Goal: Information Seeking & Learning: Learn about a topic

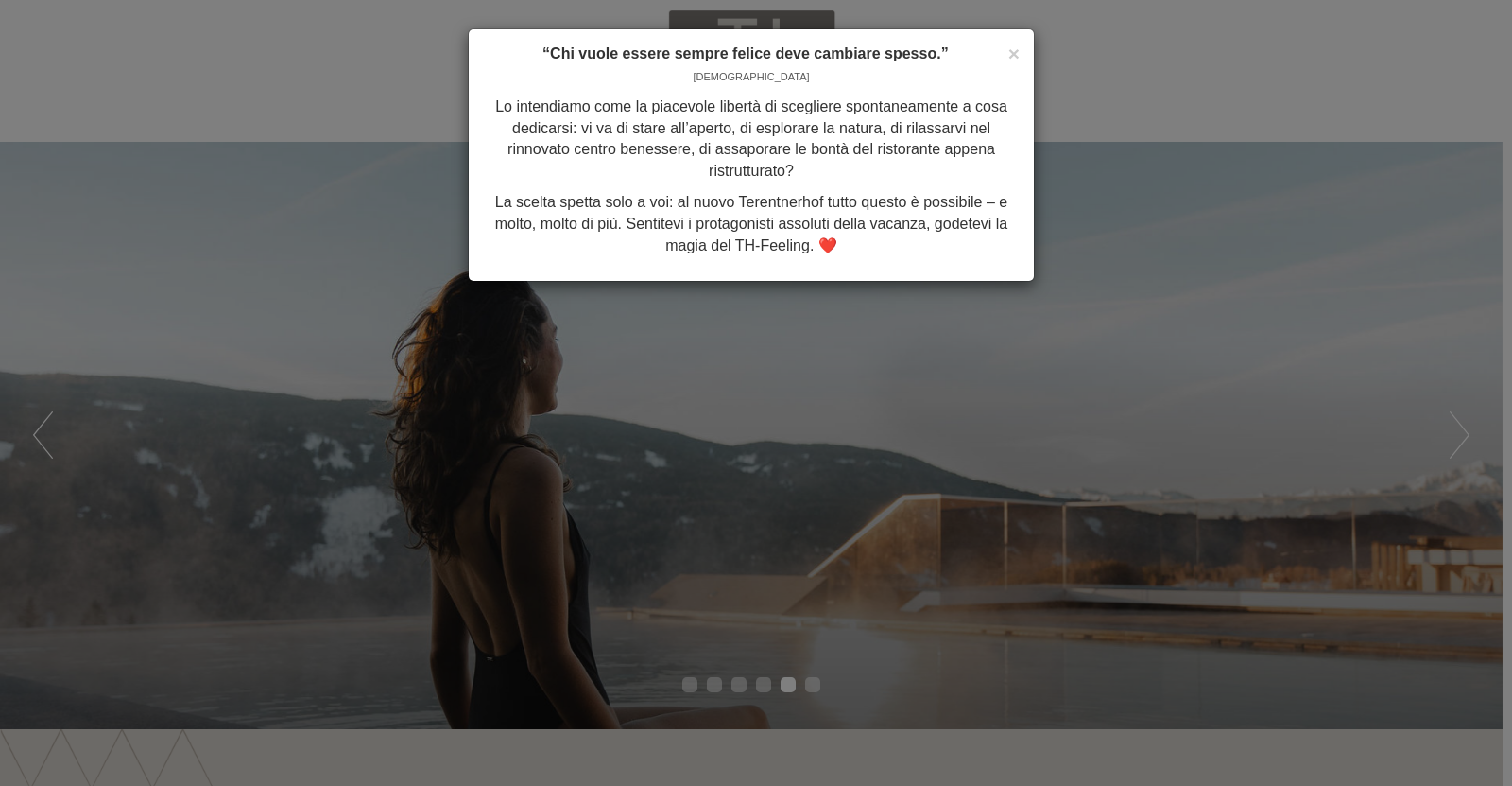
click at [890, 436] on div "× “Chi vuole essere sempre felice deve cambiare spesso.” [PERSON_NAME] Lo inten…" at bounding box center [756, 393] width 1512 height 786
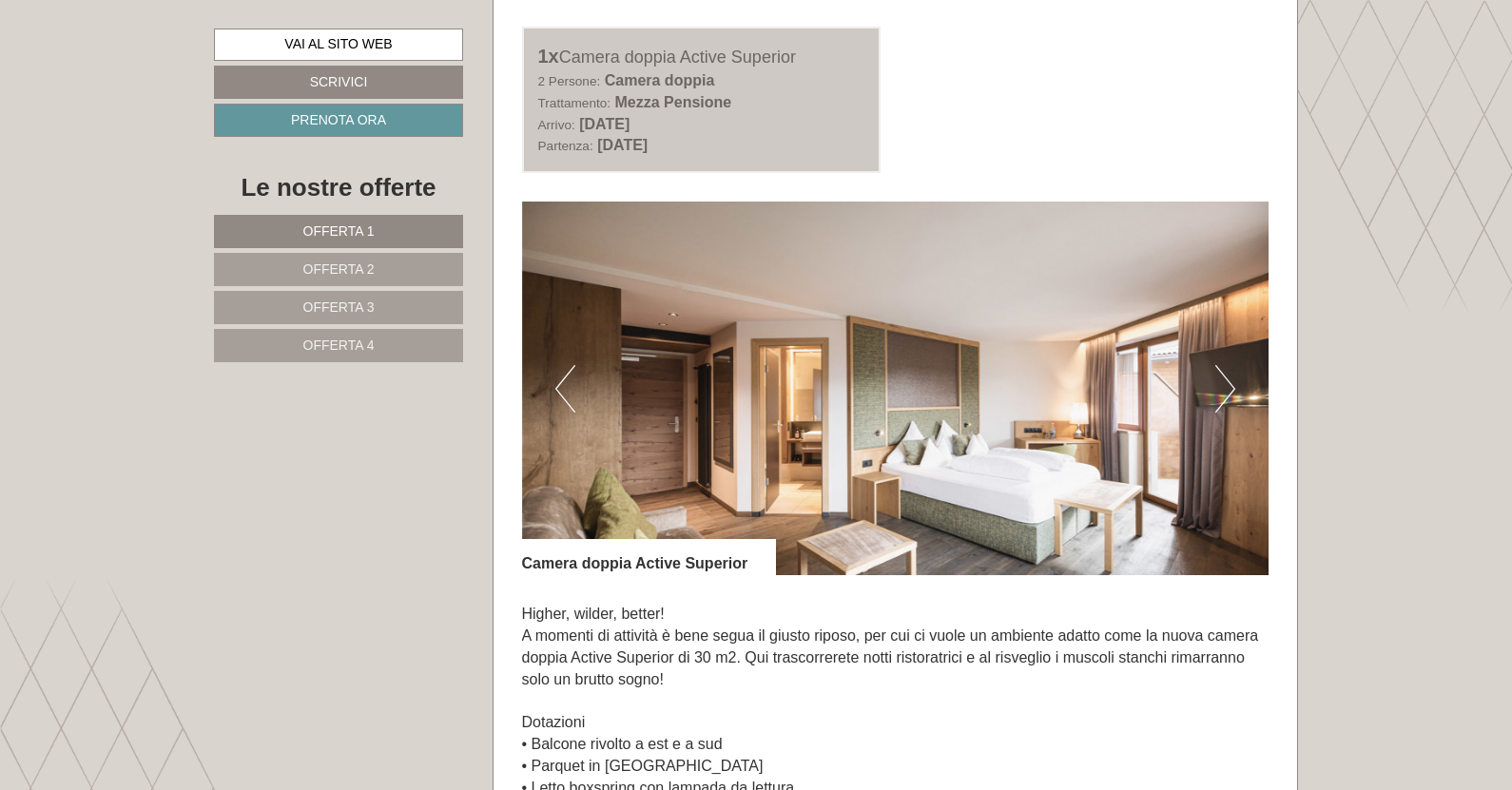
scroll to position [1140, 0]
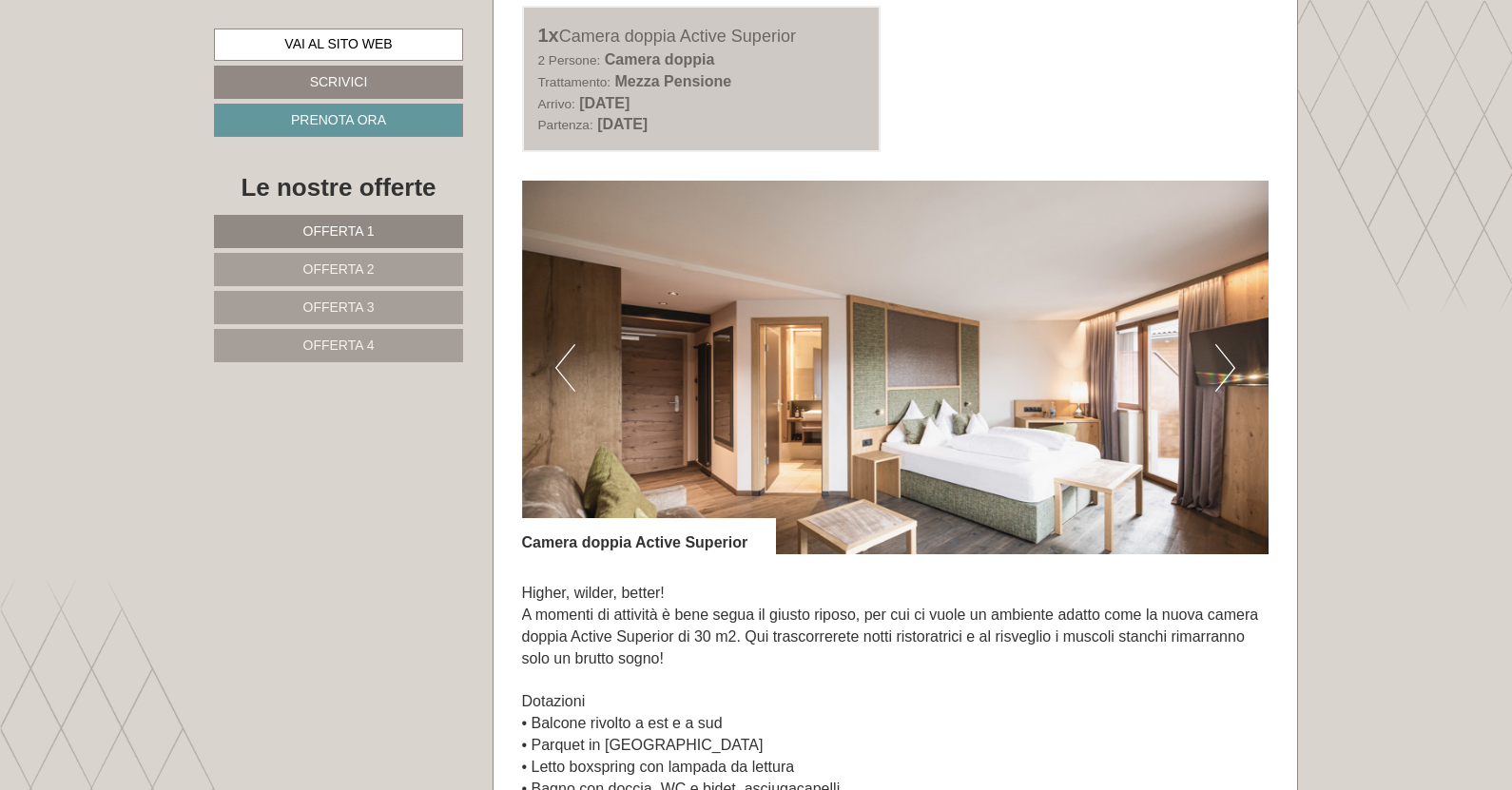
click at [1227, 366] on button "Next" at bounding box center [1226, 368] width 20 height 48
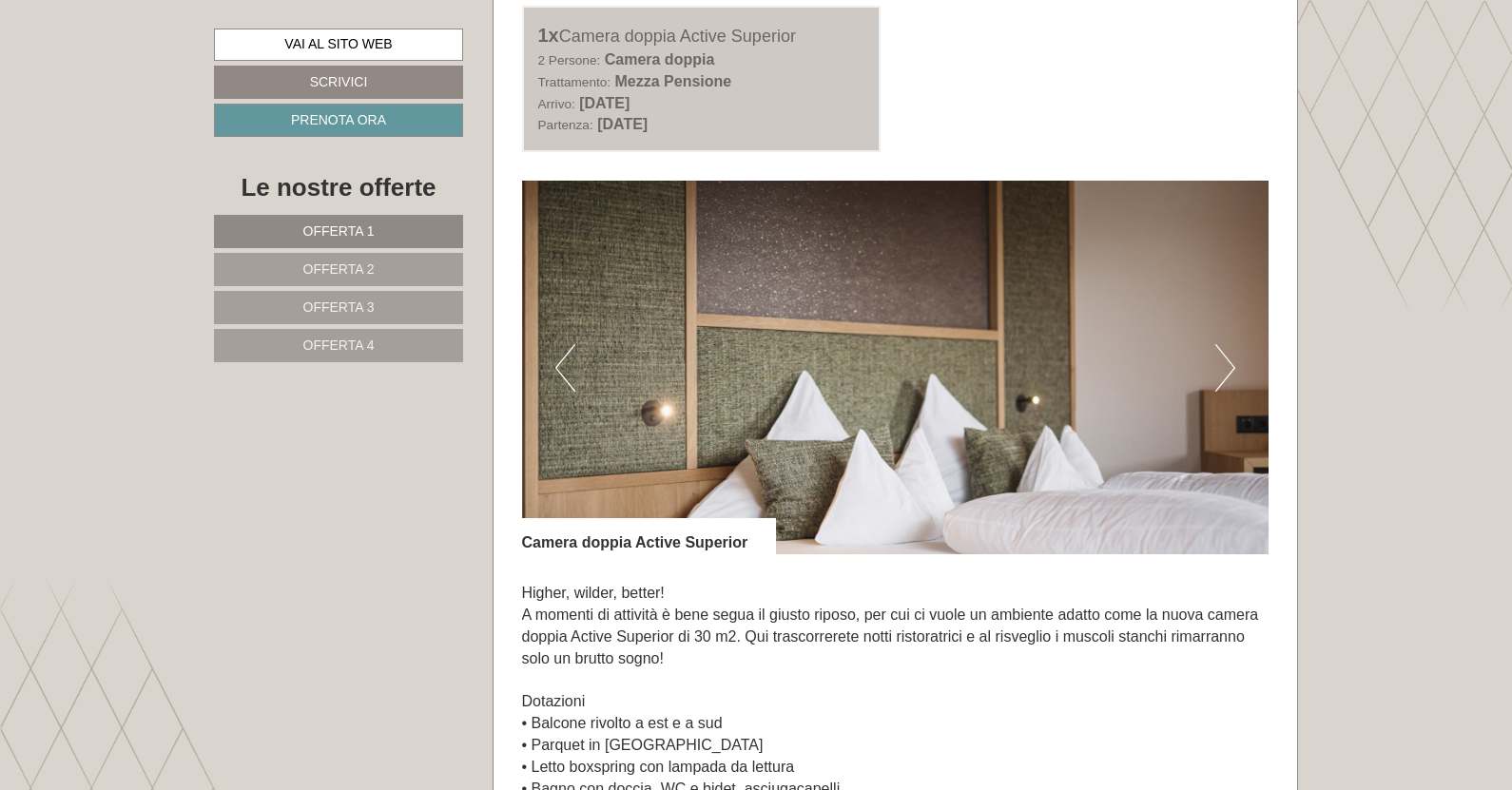
click at [1227, 366] on button "Next" at bounding box center [1226, 368] width 20 height 48
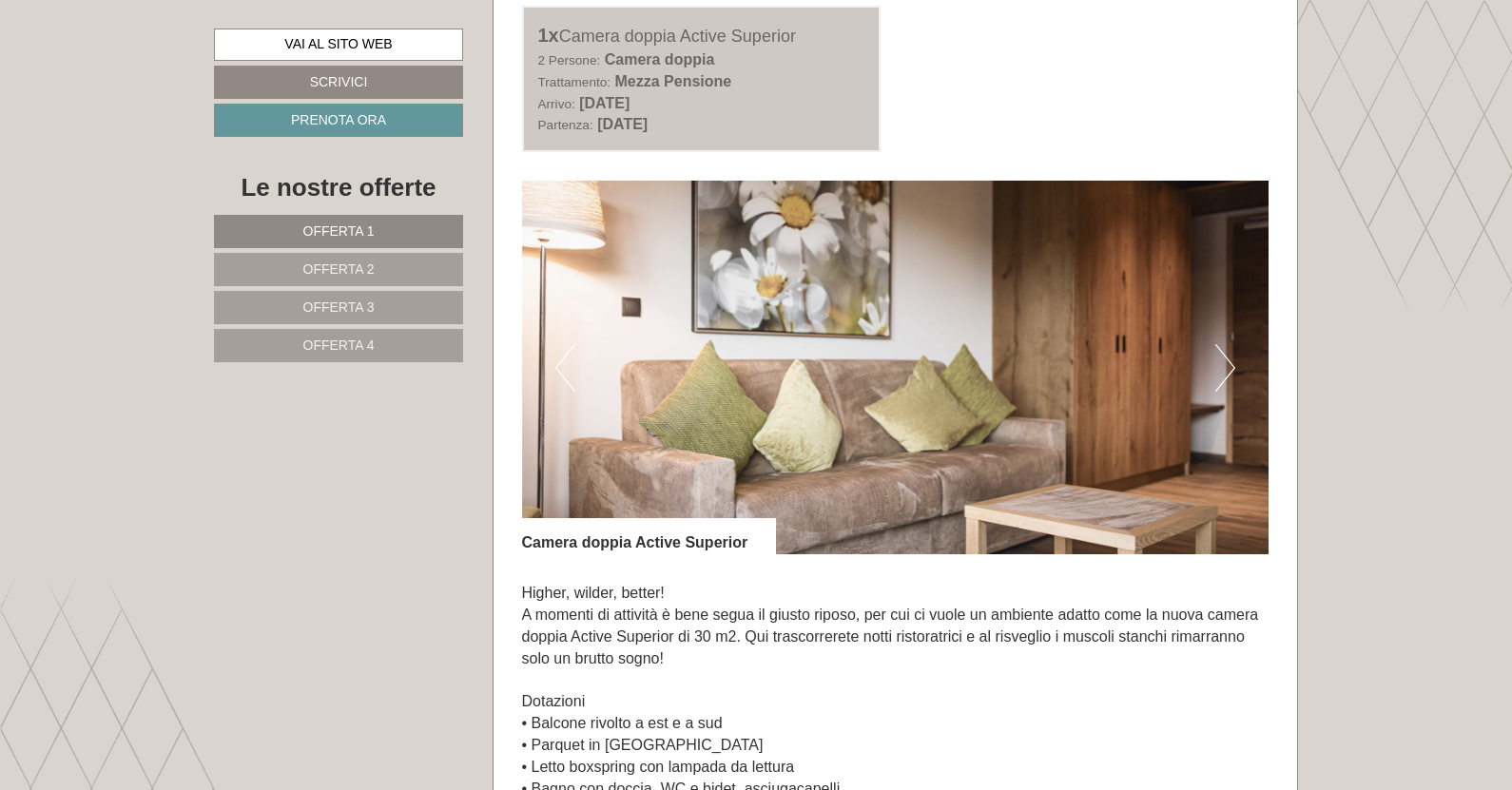
click at [1227, 366] on button "Next" at bounding box center [1226, 368] width 20 height 48
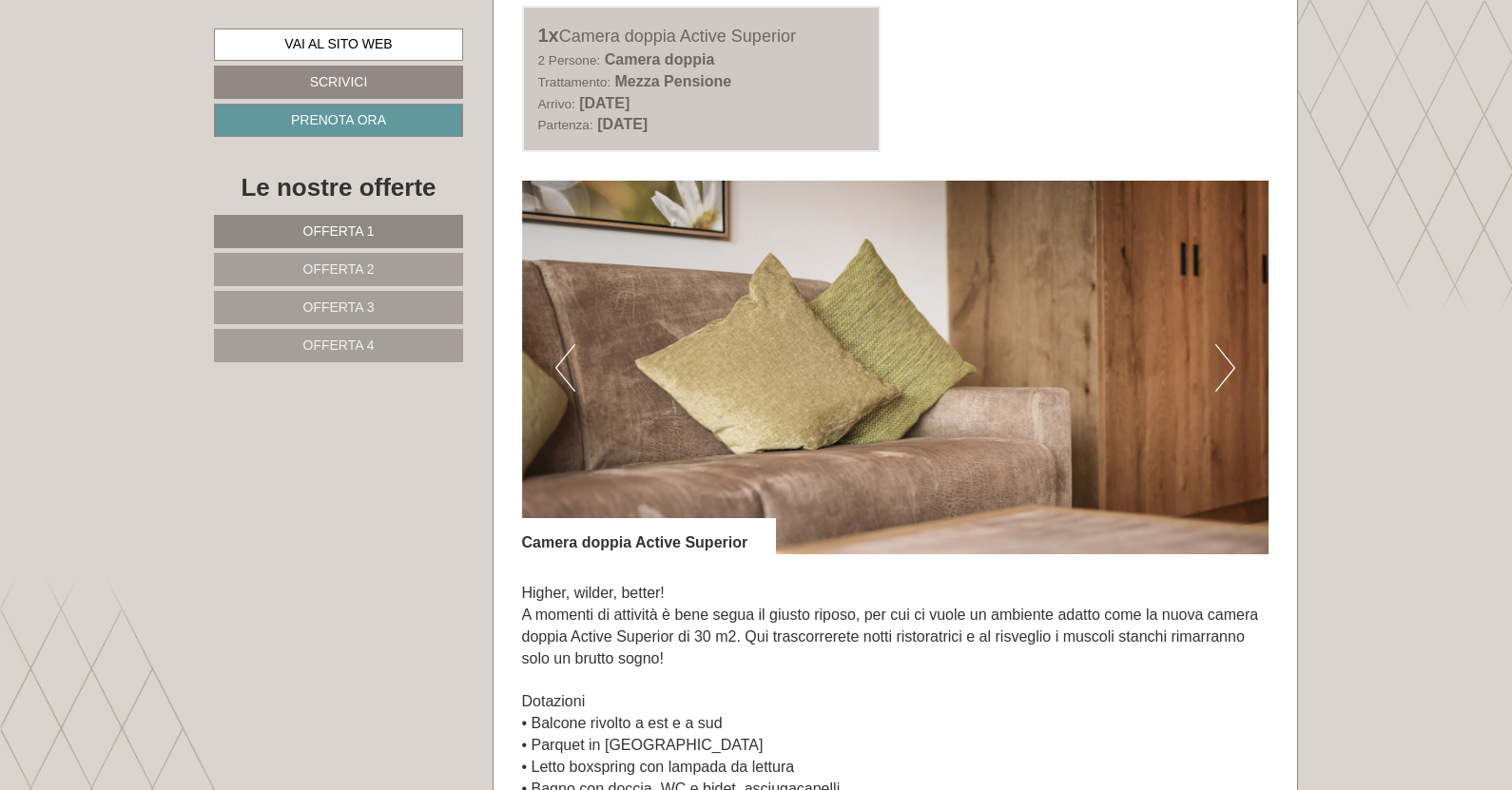
click at [1227, 366] on button "Next" at bounding box center [1226, 368] width 20 height 48
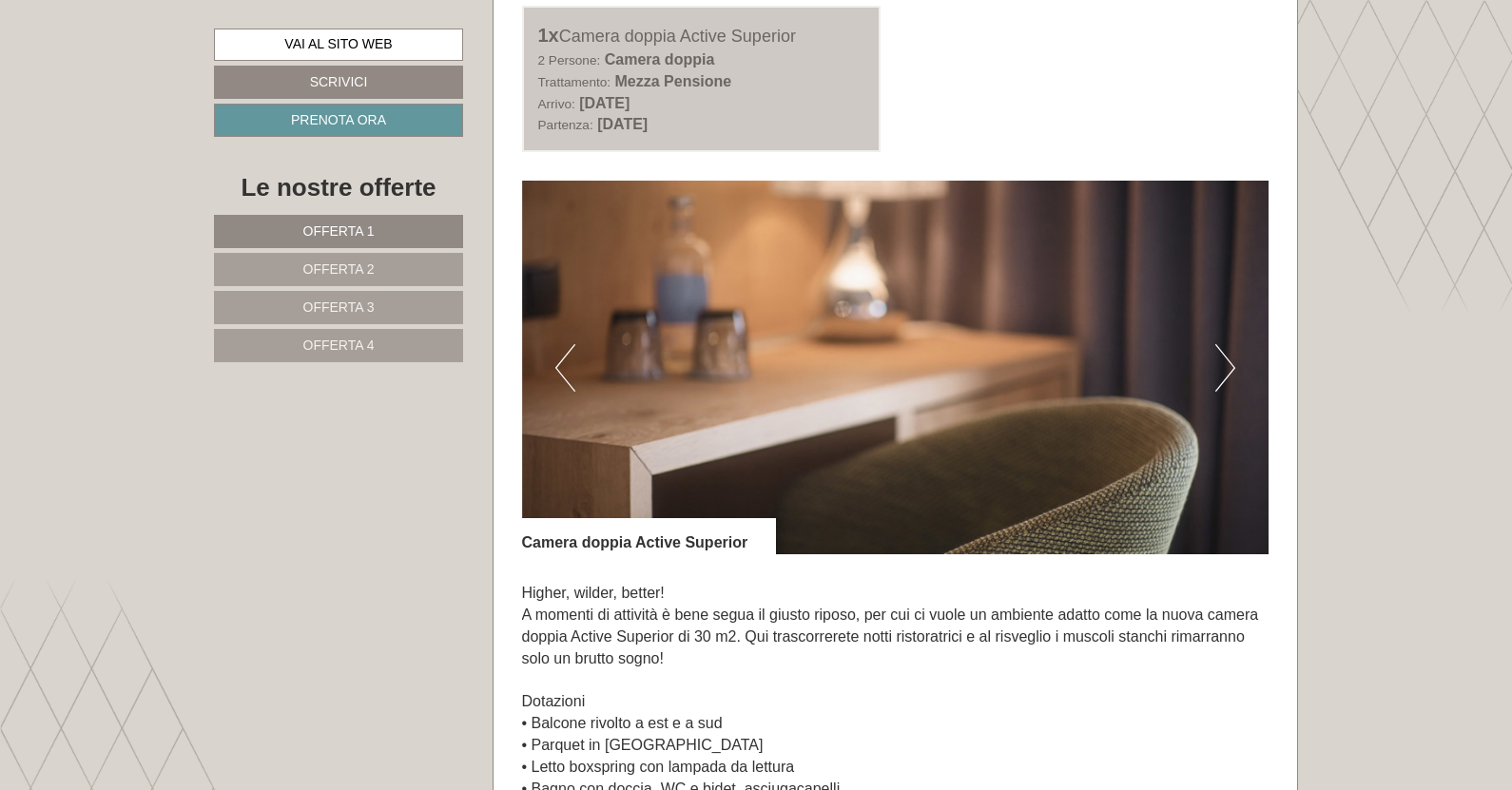
click at [1227, 366] on button "Next" at bounding box center [1226, 368] width 20 height 48
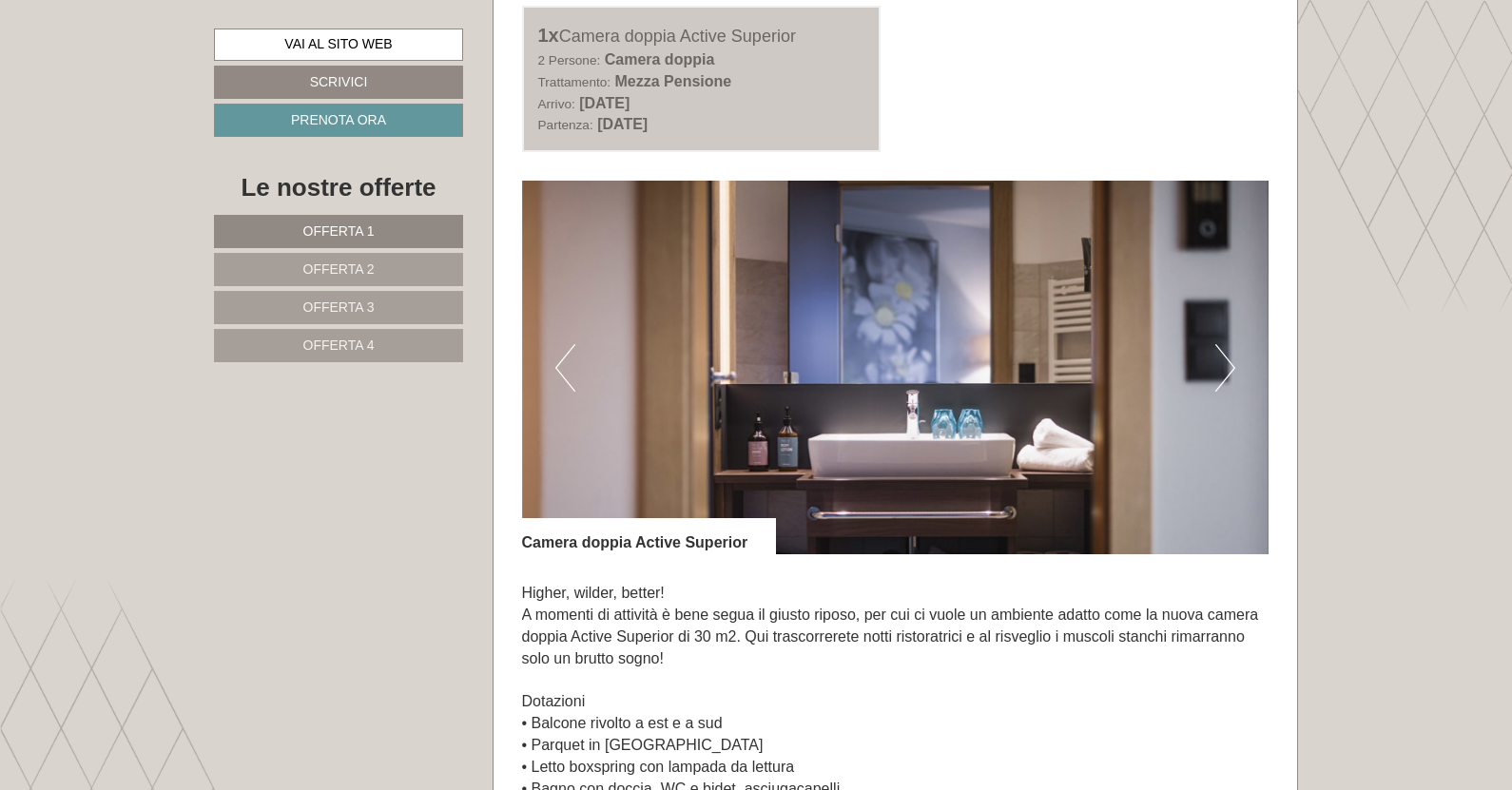
click at [1227, 366] on button "Next" at bounding box center [1226, 368] width 20 height 48
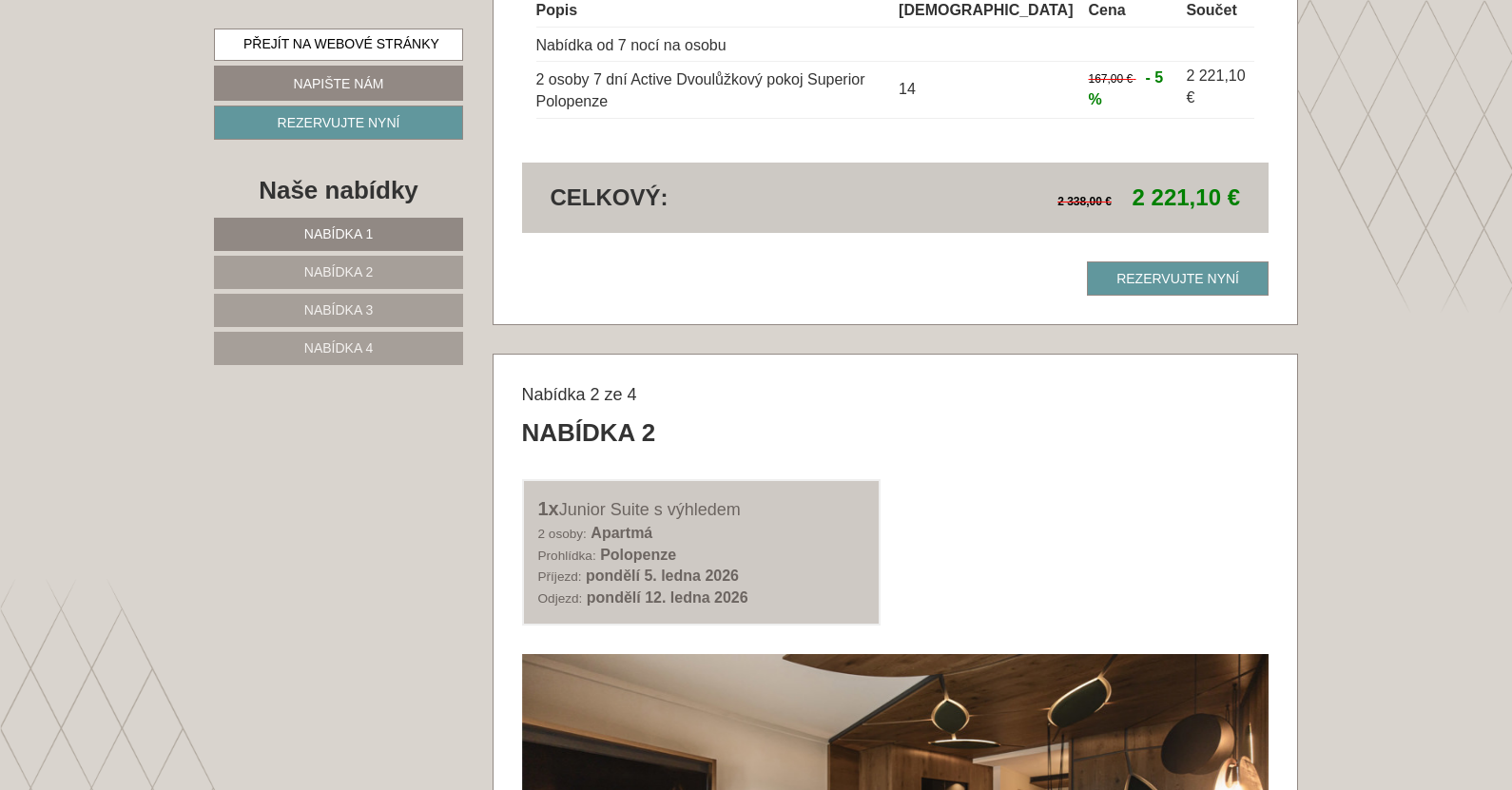
scroll to position [1616, 0]
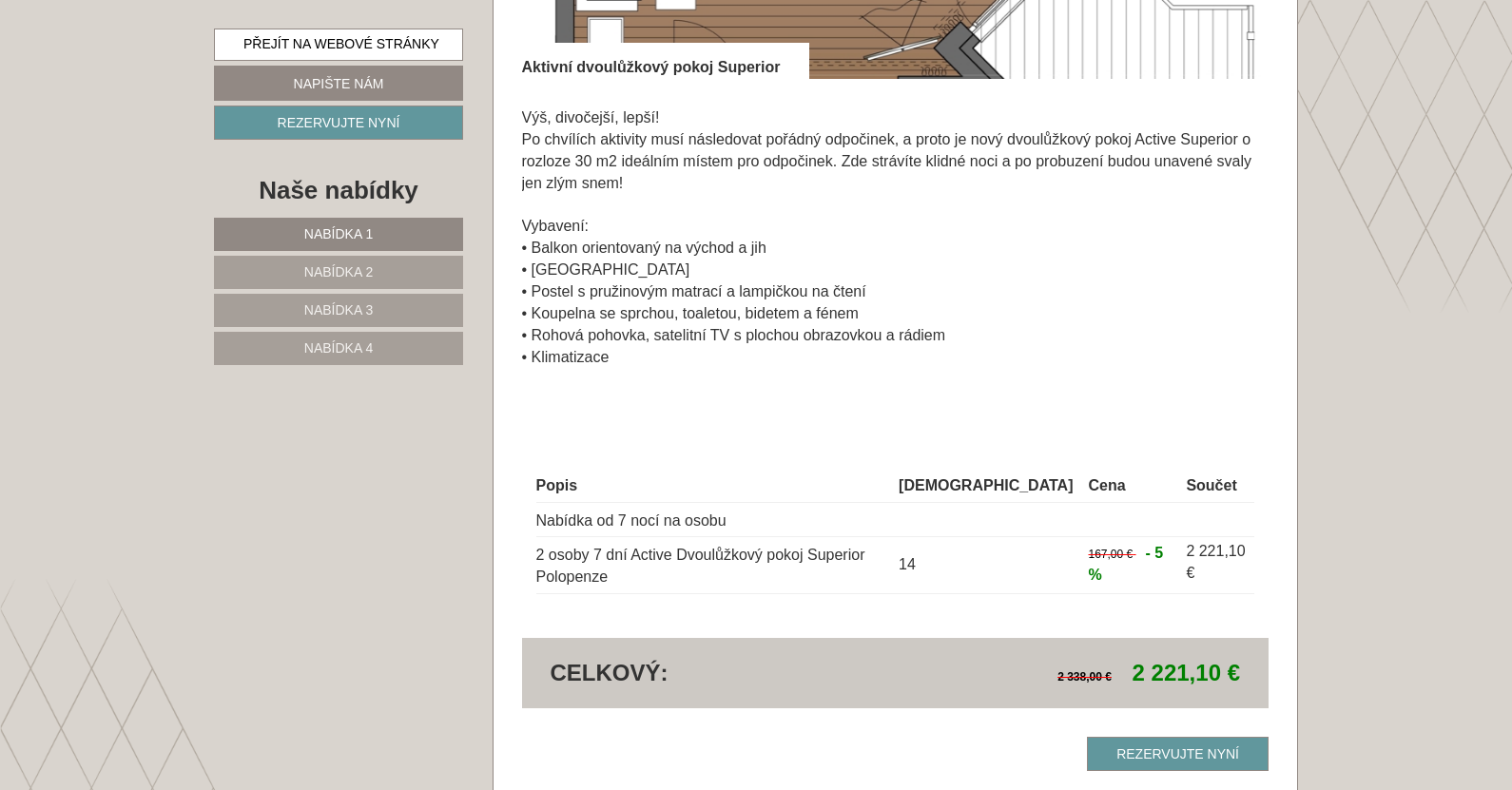
click at [361, 229] on font "Nabídka 1" at bounding box center [338, 234] width 68 height 15
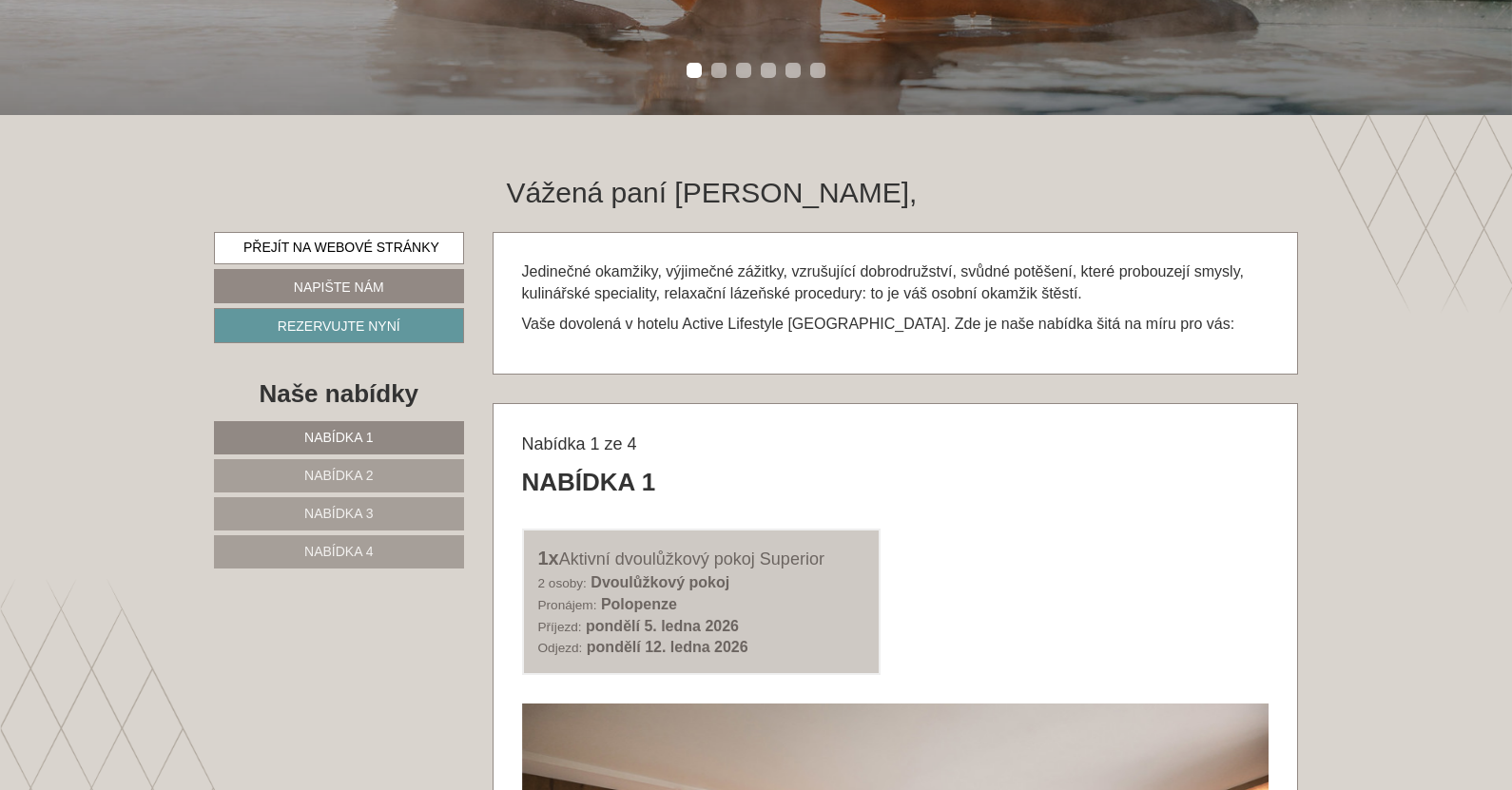
scroll to position [641, 0]
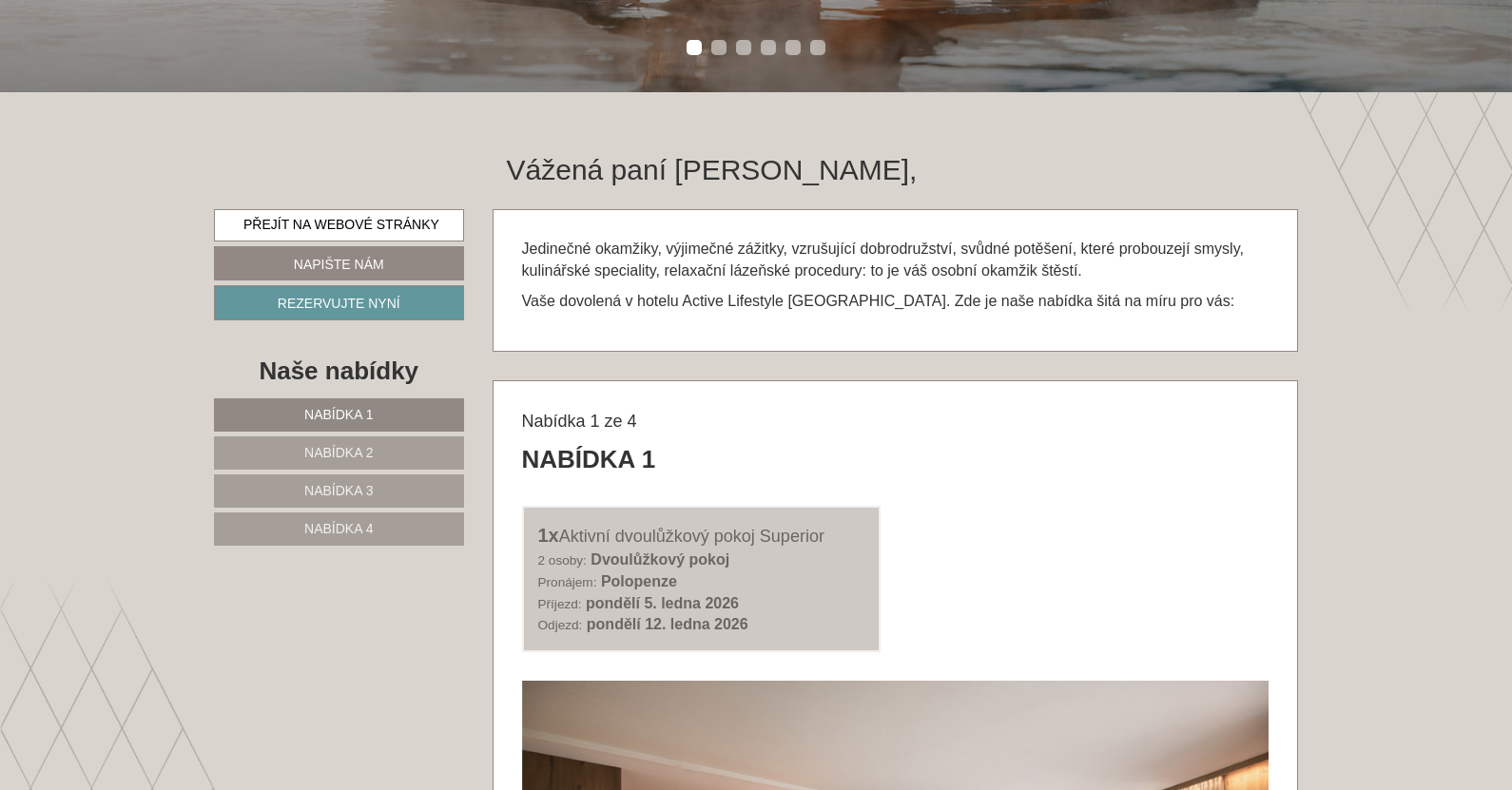
click at [362, 463] on link "Nabídka 2" at bounding box center [338, 453] width 250 height 34
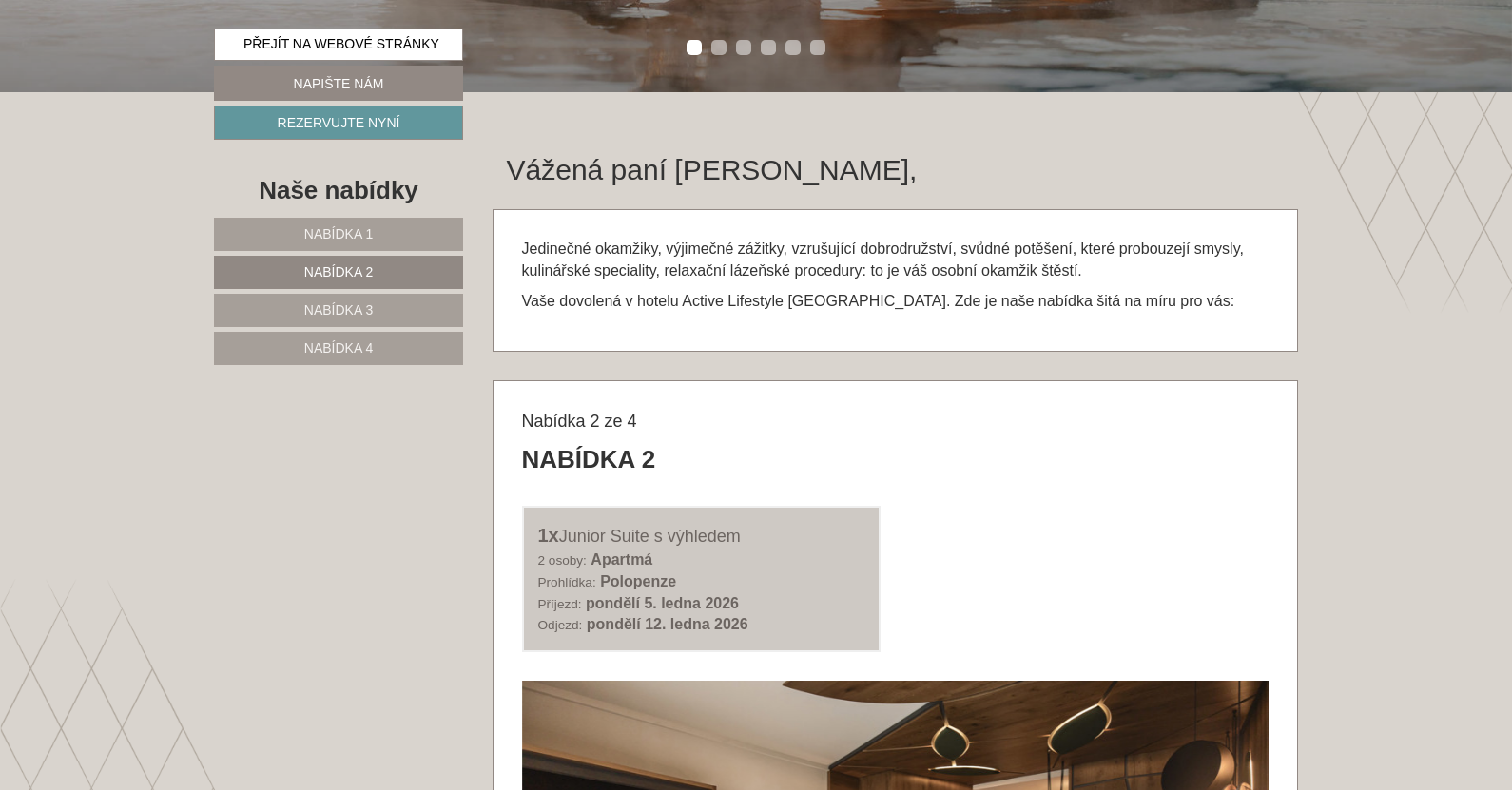
scroll to position [1021, 0]
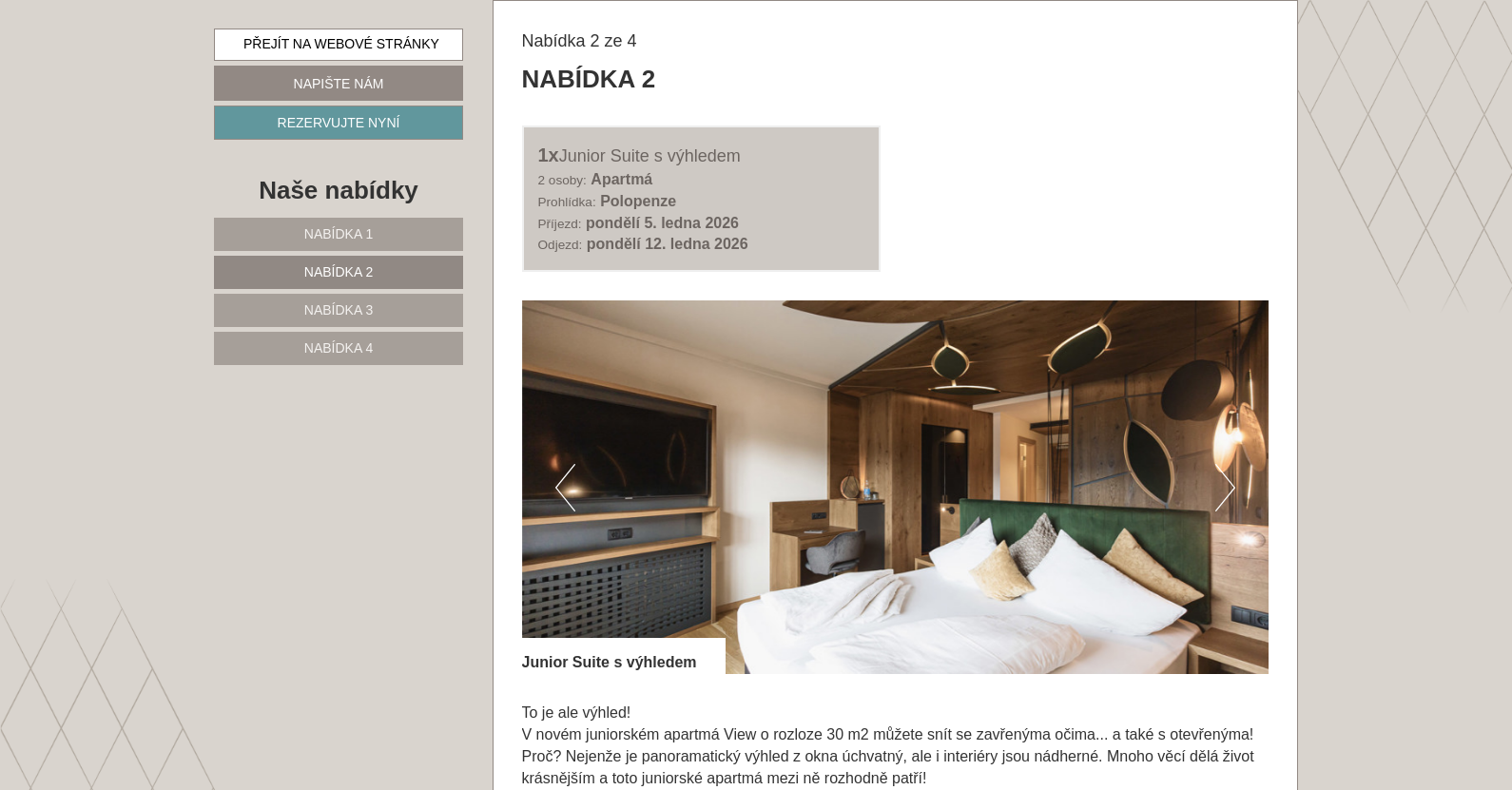
click at [360, 304] on font "Nabídka 3" at bounding box center [338, 310] width 68 height 15
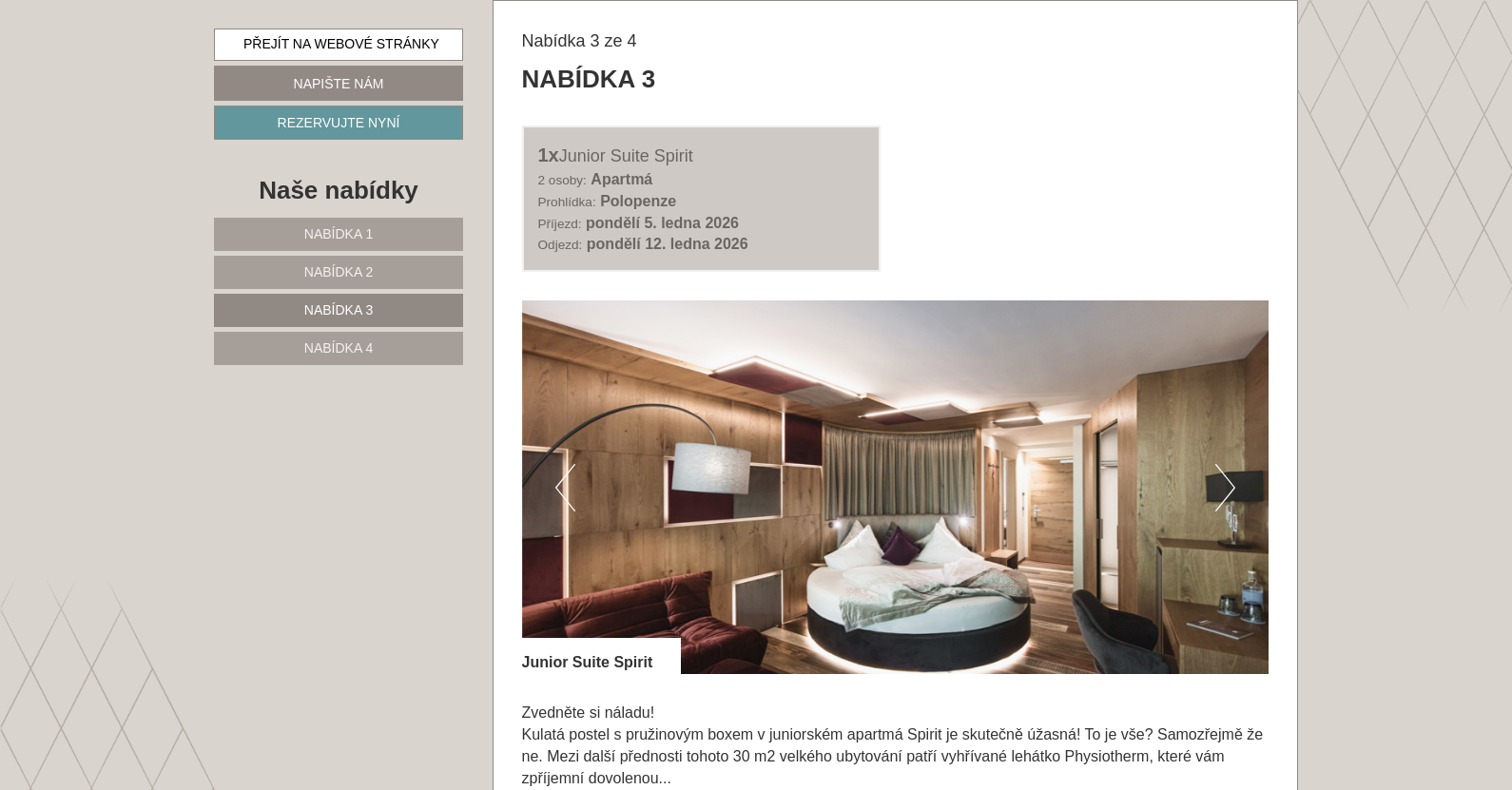
click at [349, 340] on link "Nabídka 4" at bounding box center [338, 348] width 249 height 34
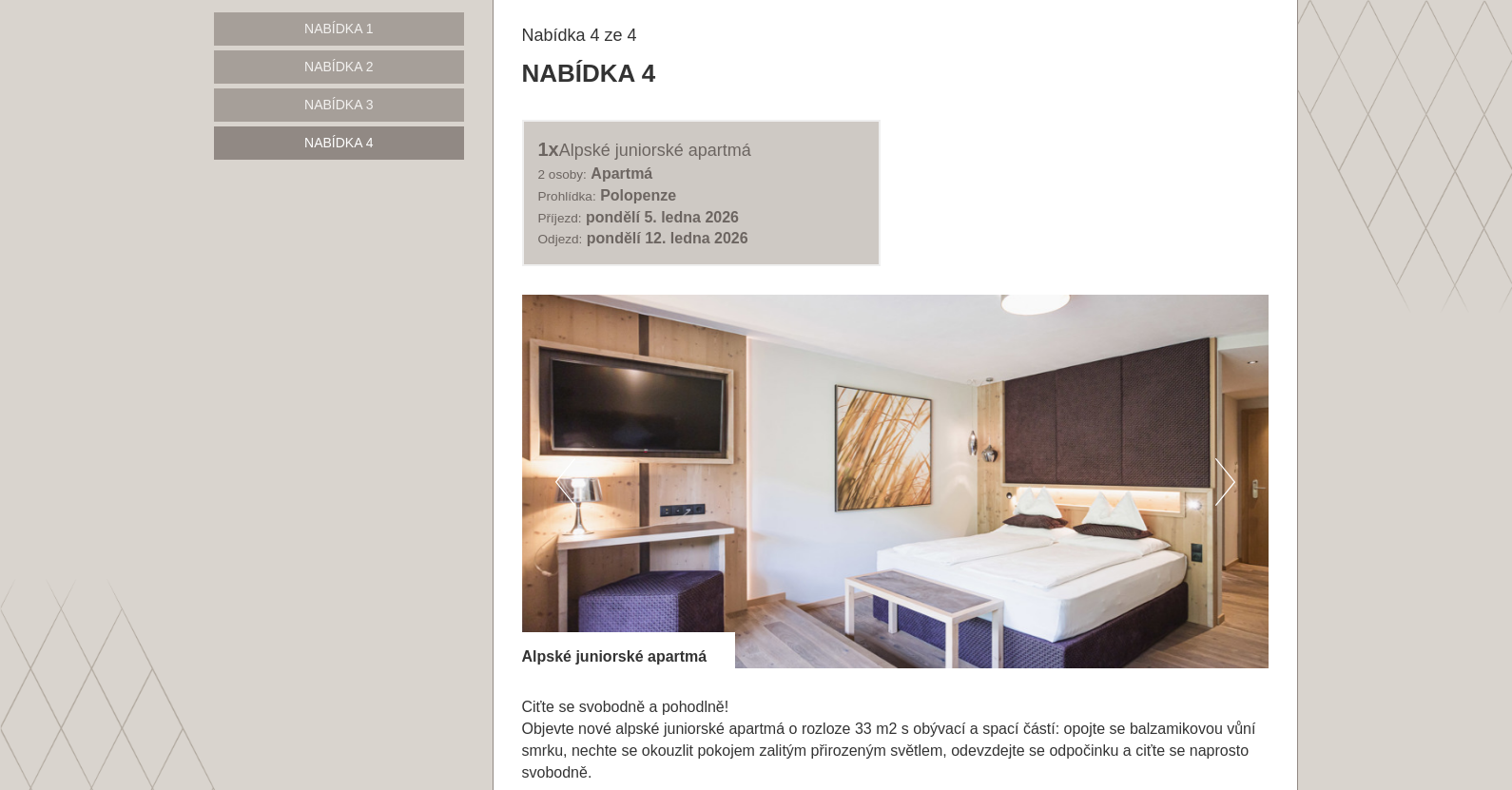
scroll to position [666, 0]
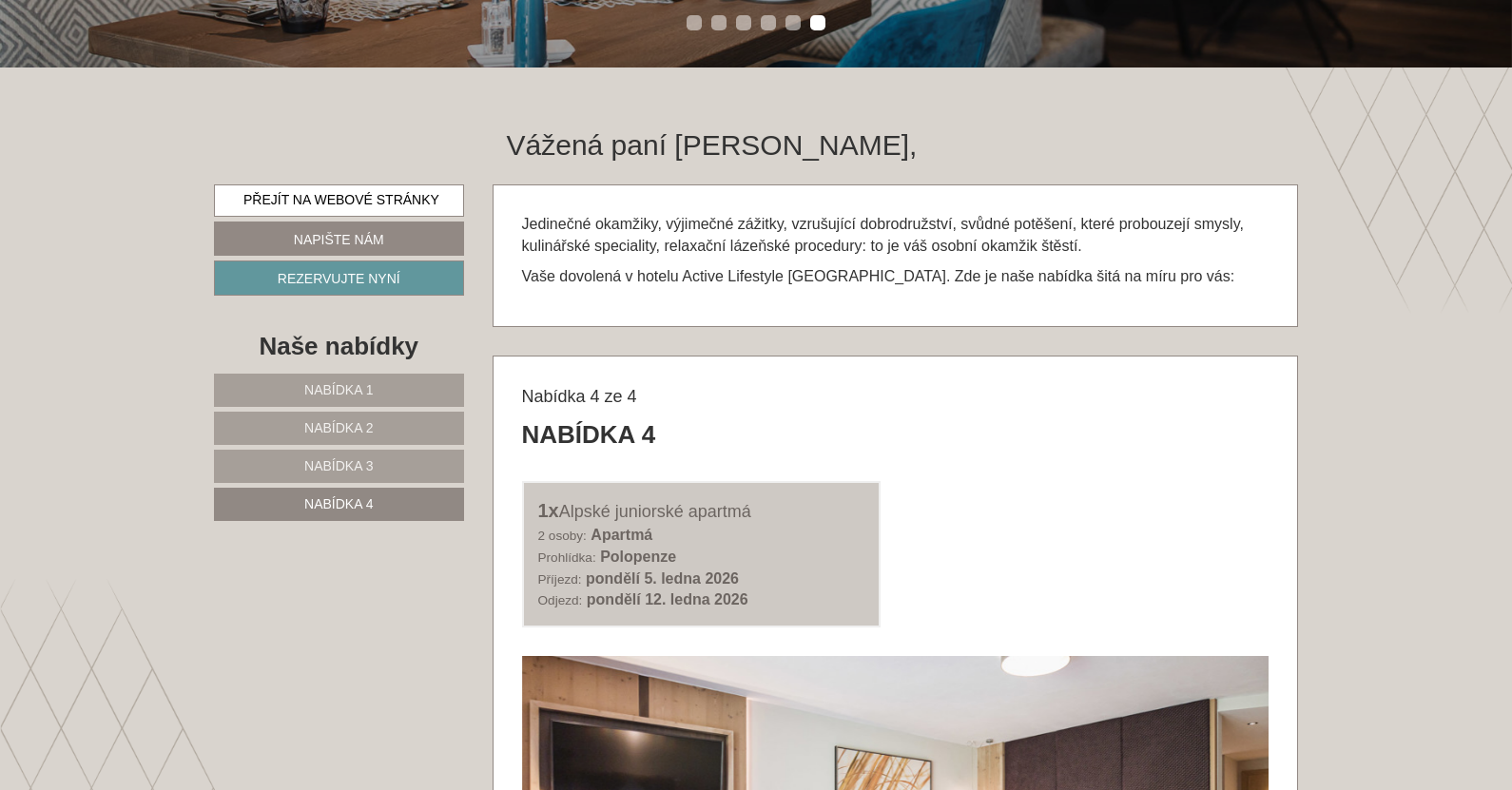
click at [331, 429] on font "Nabídka 2" at bounding box center [338, 428] width 68 height 15
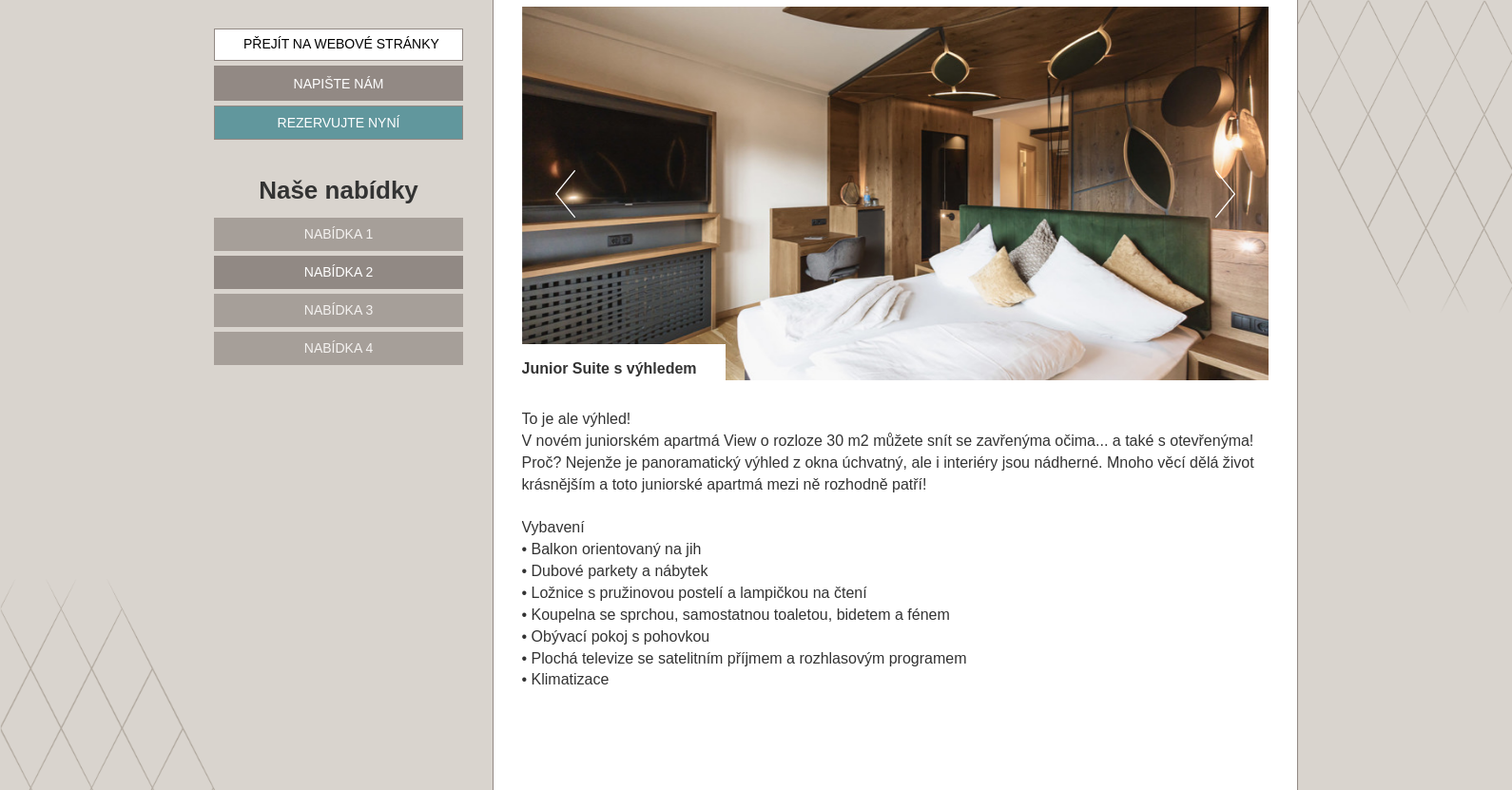
scroll to position [1021, 0]
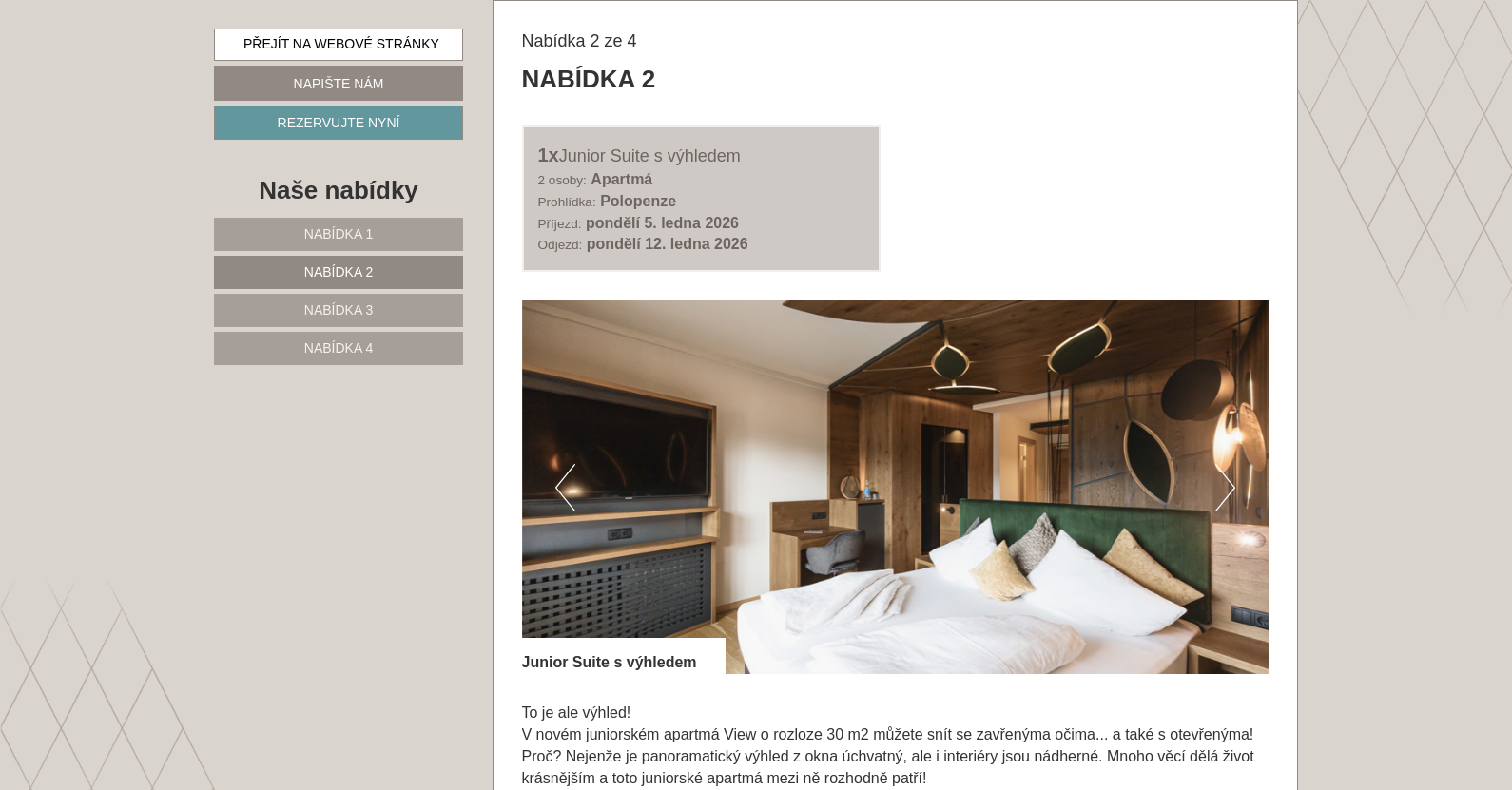
click at [344, 227] on link "Nabídka 1" at bounding box center [338, 234] width 249 height 34
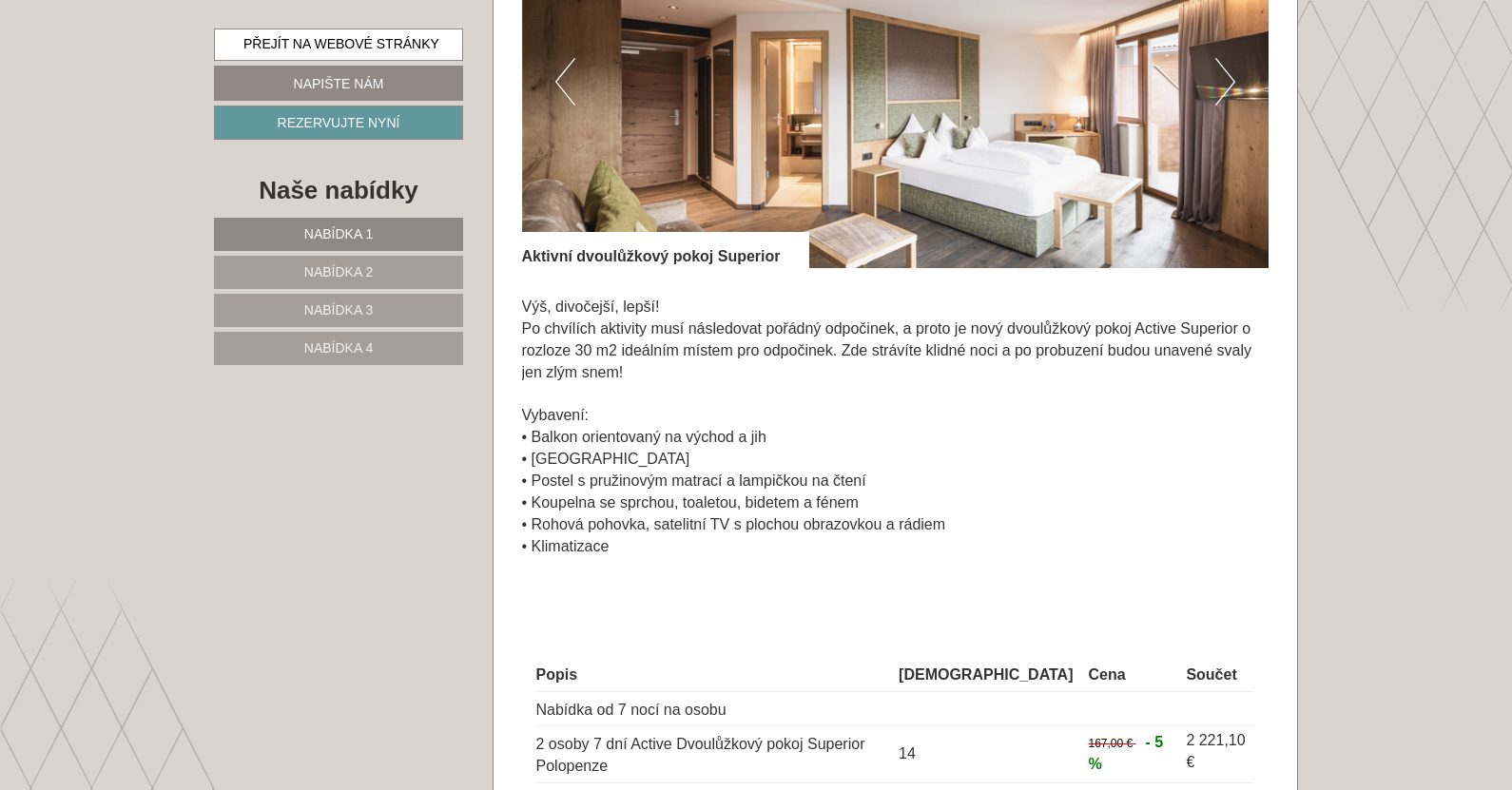
scroll to position [1306, 0]
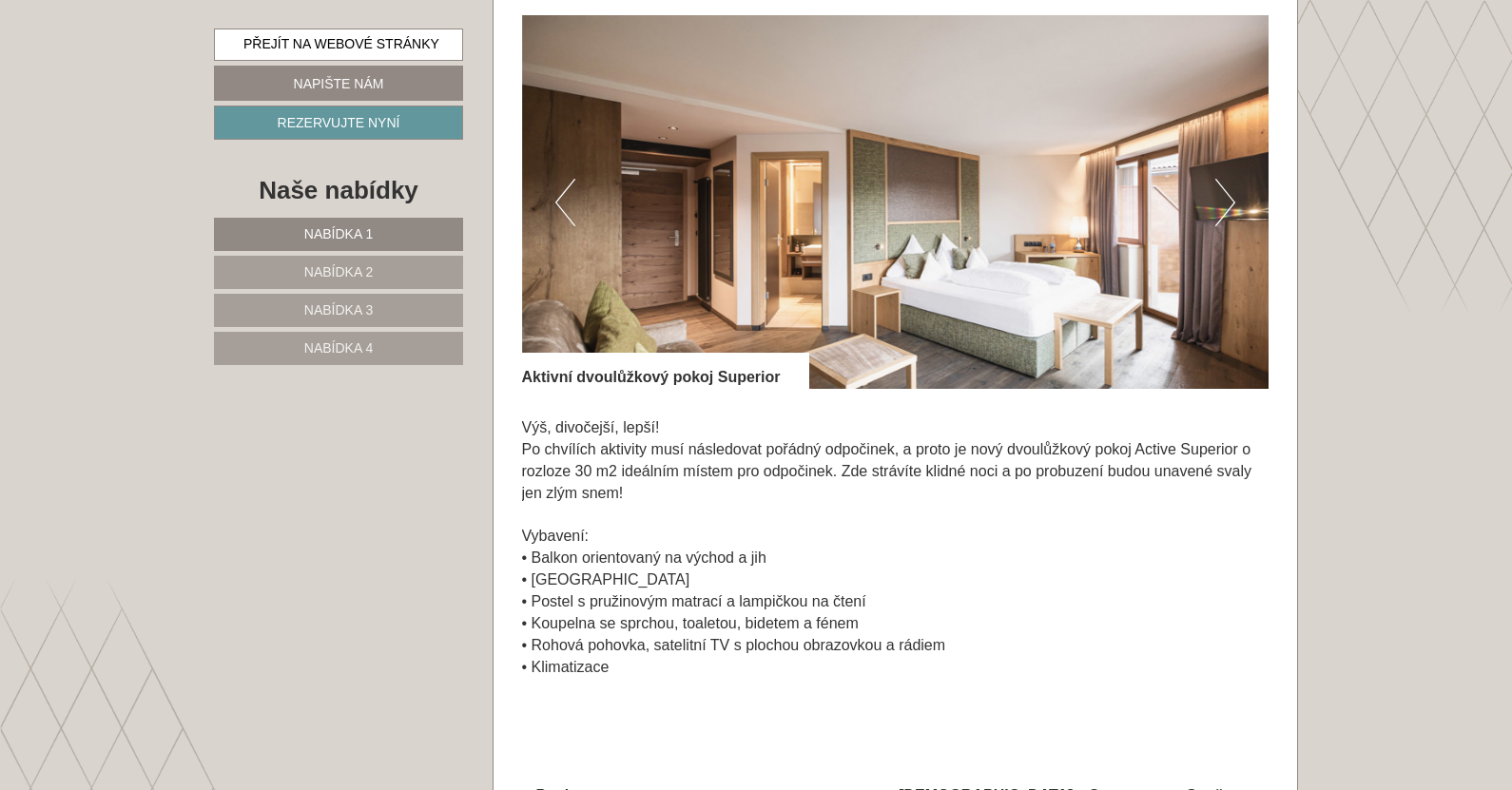
click at [1215, 198] on img at bounding box center [896, 202] width 747 height 373
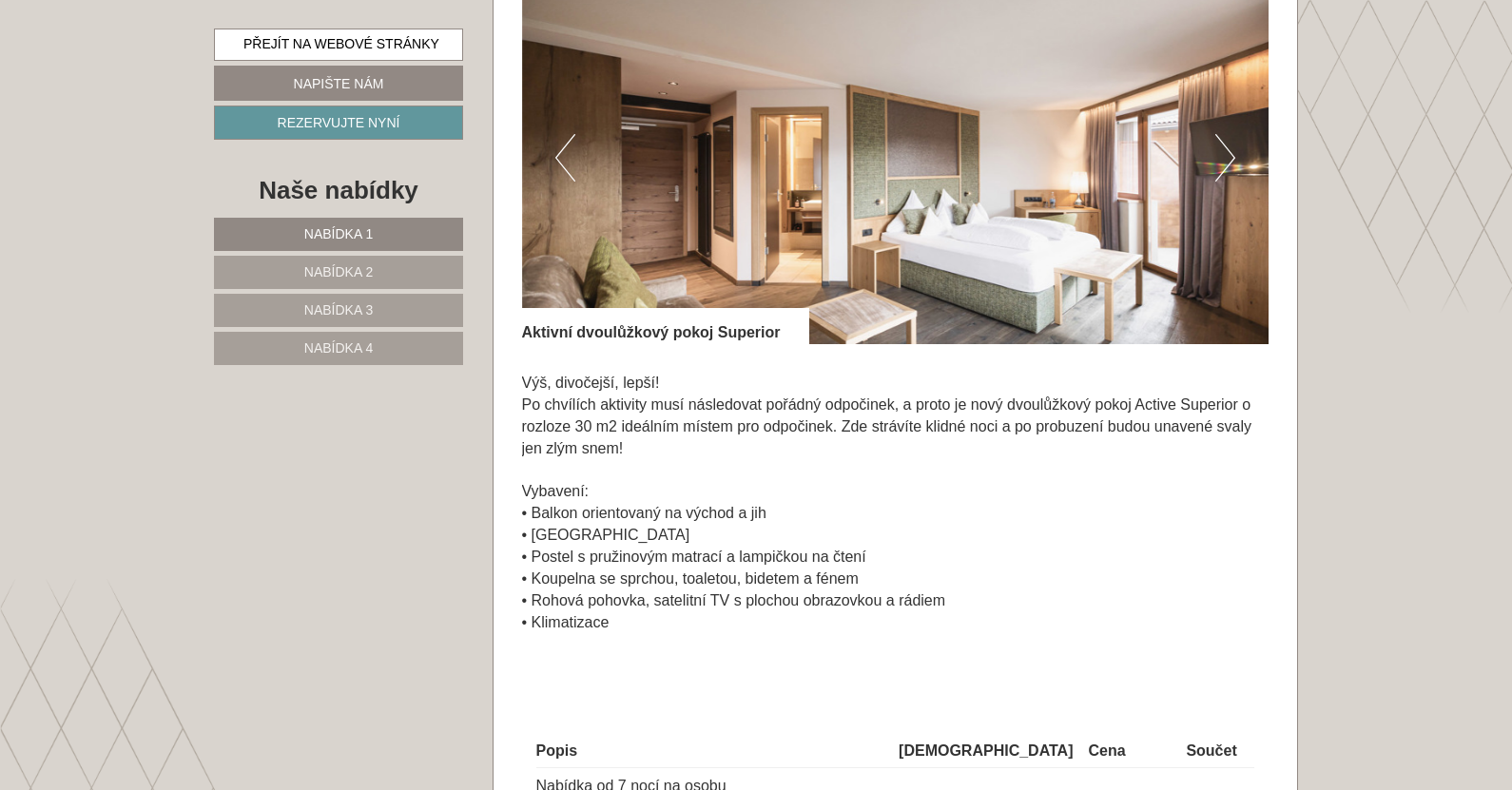
scroll to position [1211, 0]
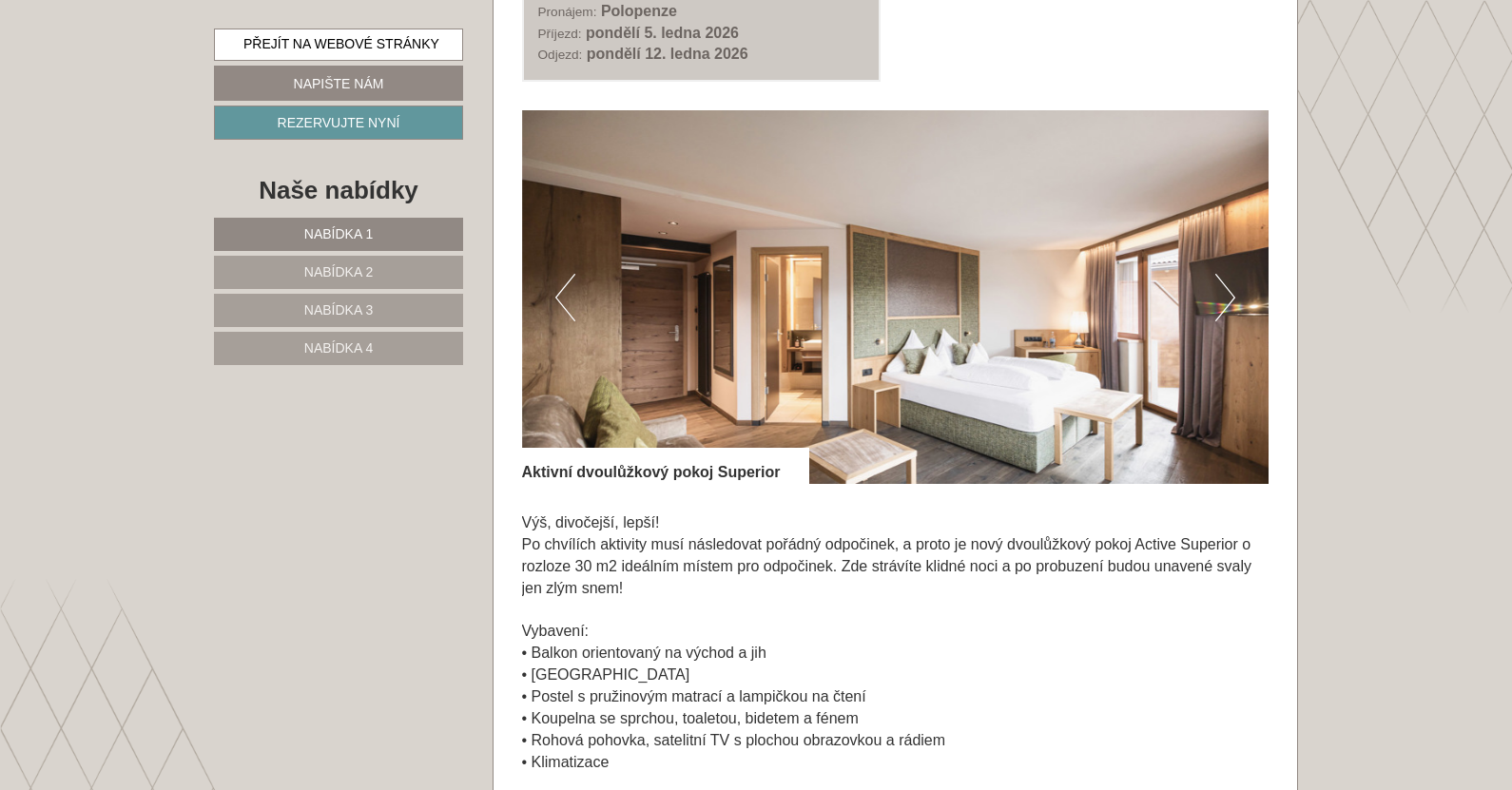
click at [327, 351] on font "Nabídka 4" at bounding box center [338, 348] width 68 height 15
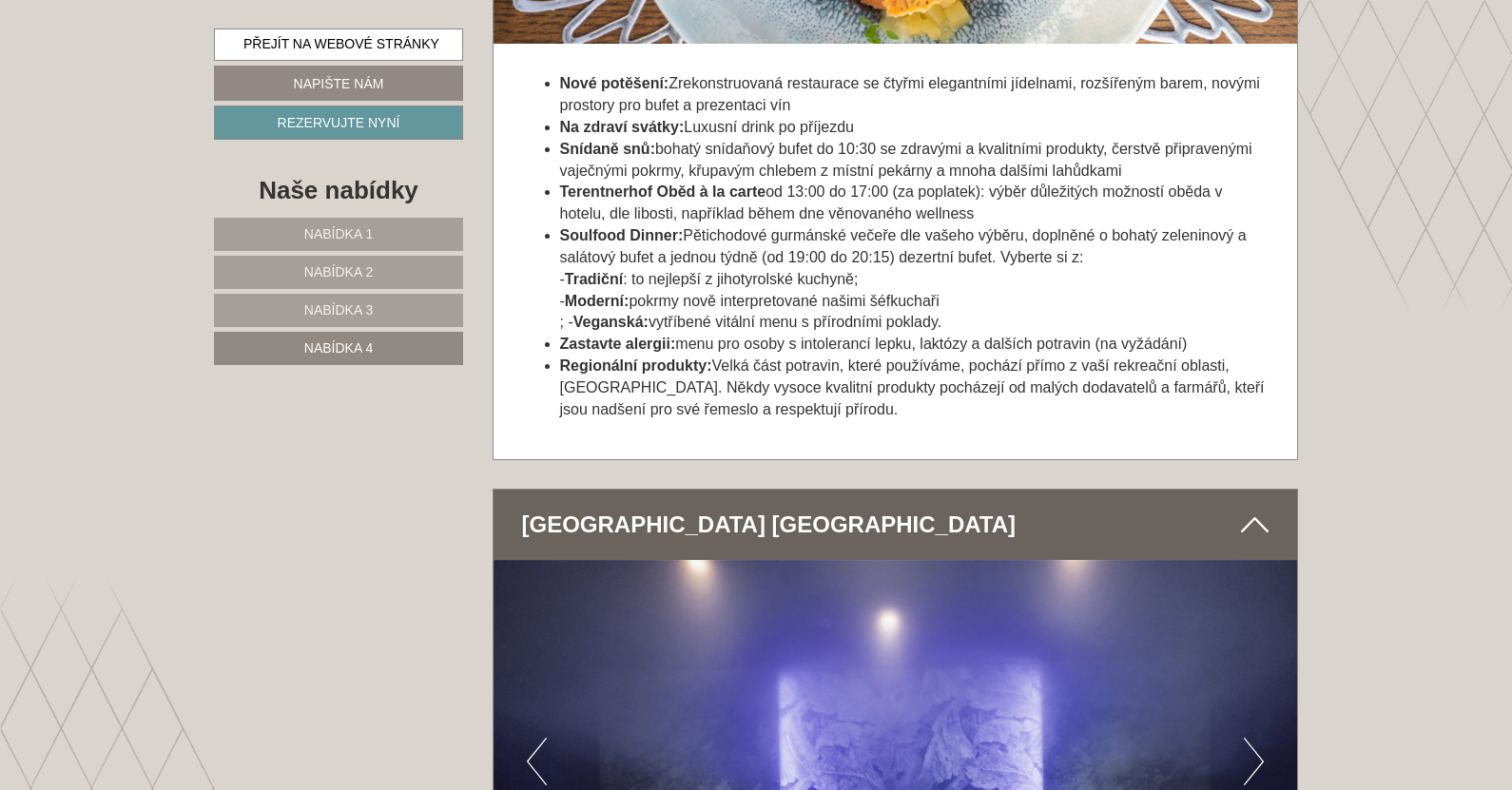
scroll to position [3207, 0]
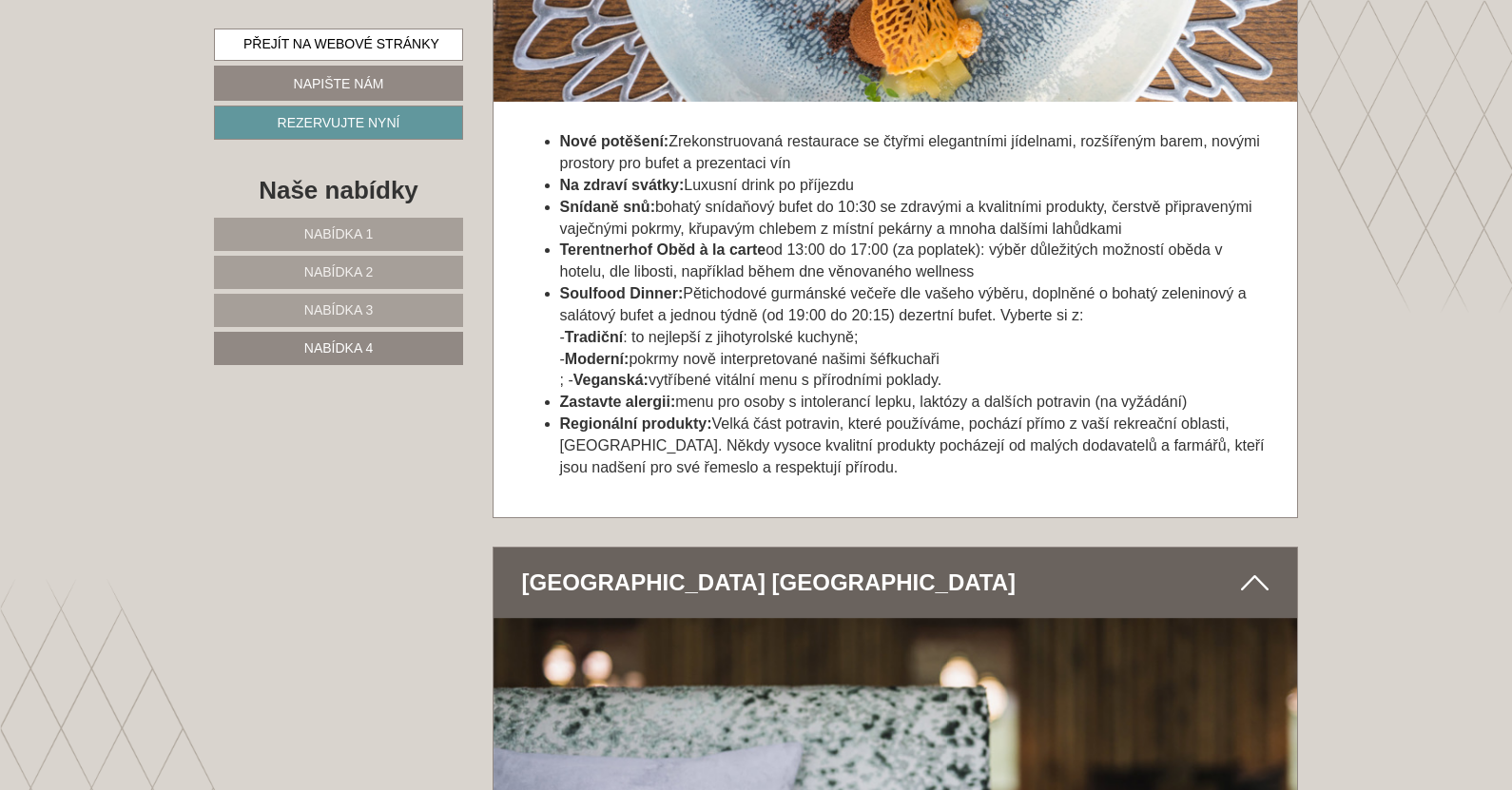
click at [332, 229] on font "Nabídka 1" at bounding box center [338, 234] width 68 height 15
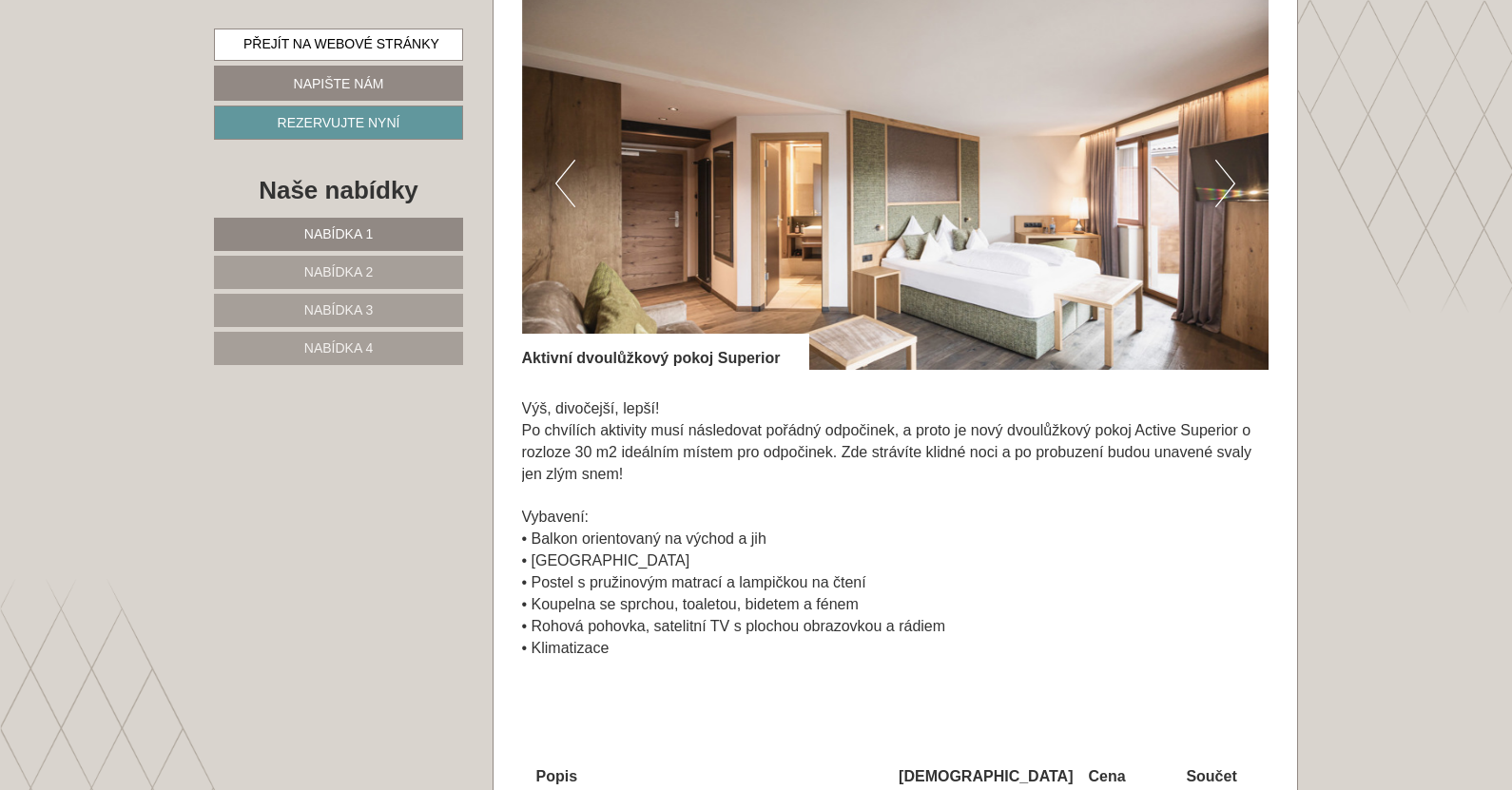
scroll to position [1306, 0]
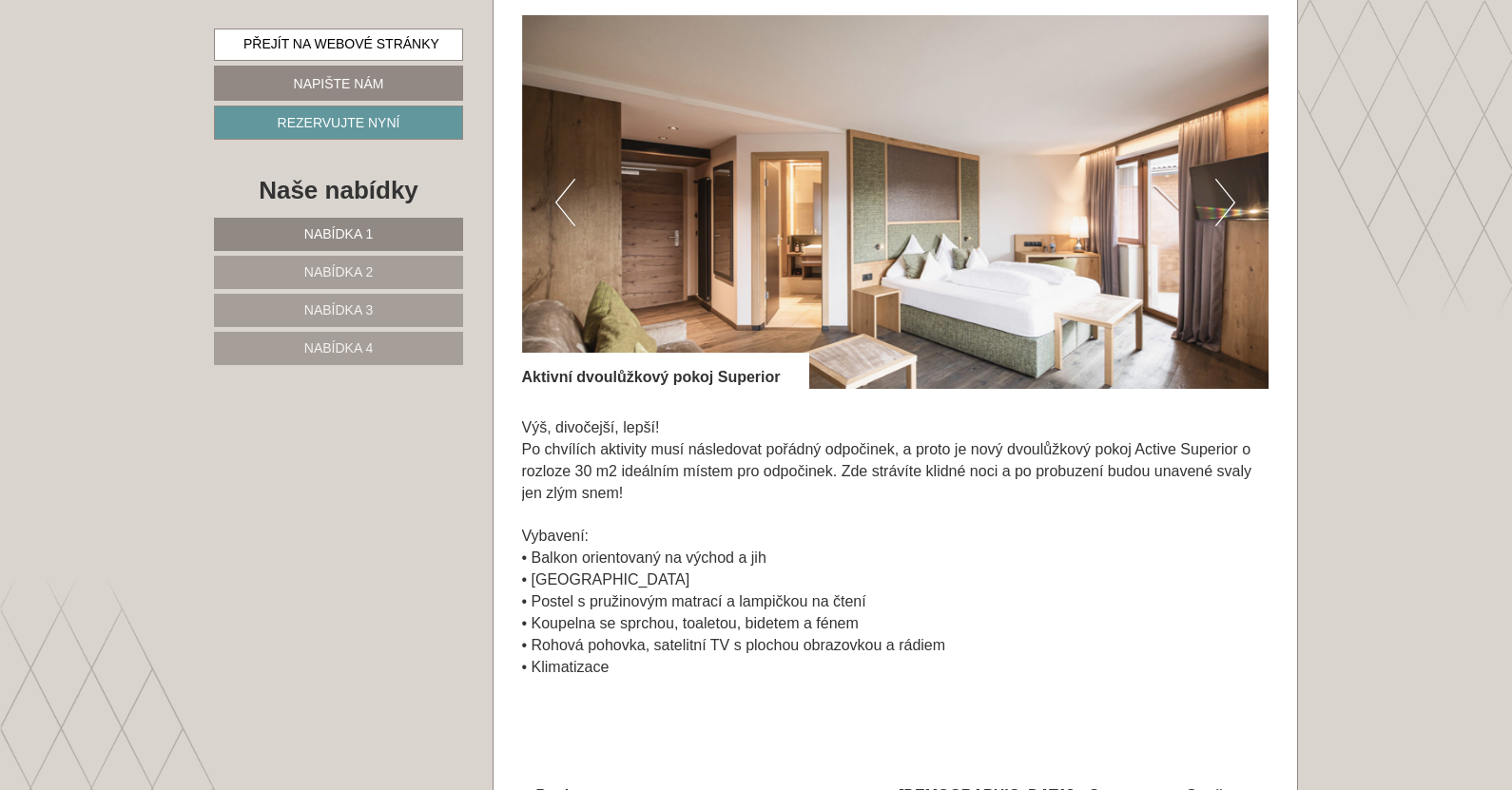
click at [1227, 209] on button "Další" at bounding box center [1226, 203] width 20 height 48
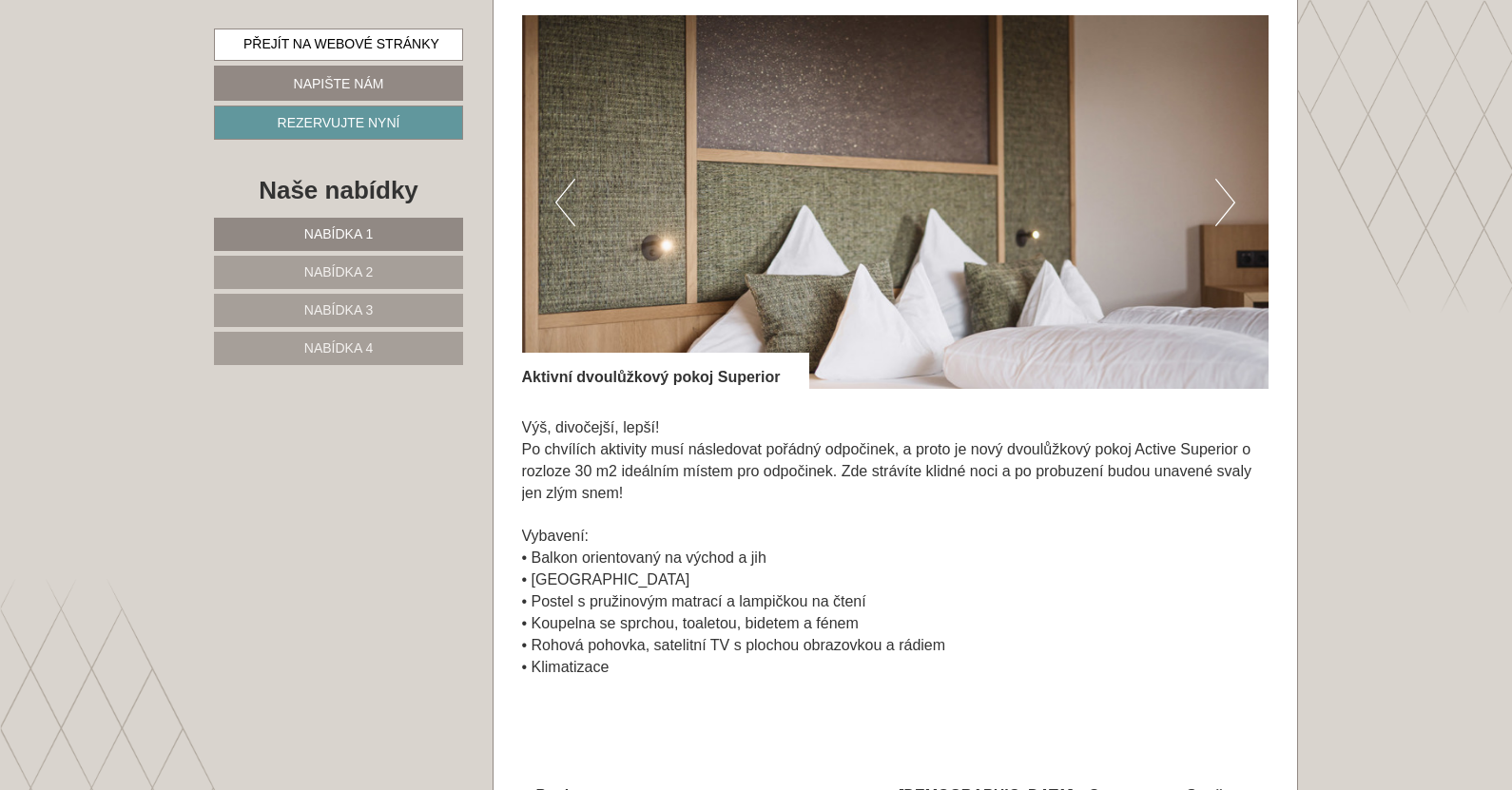
click at [1227, 209] on button "Další" at bounding box center [1226, 203] width 20 height 48
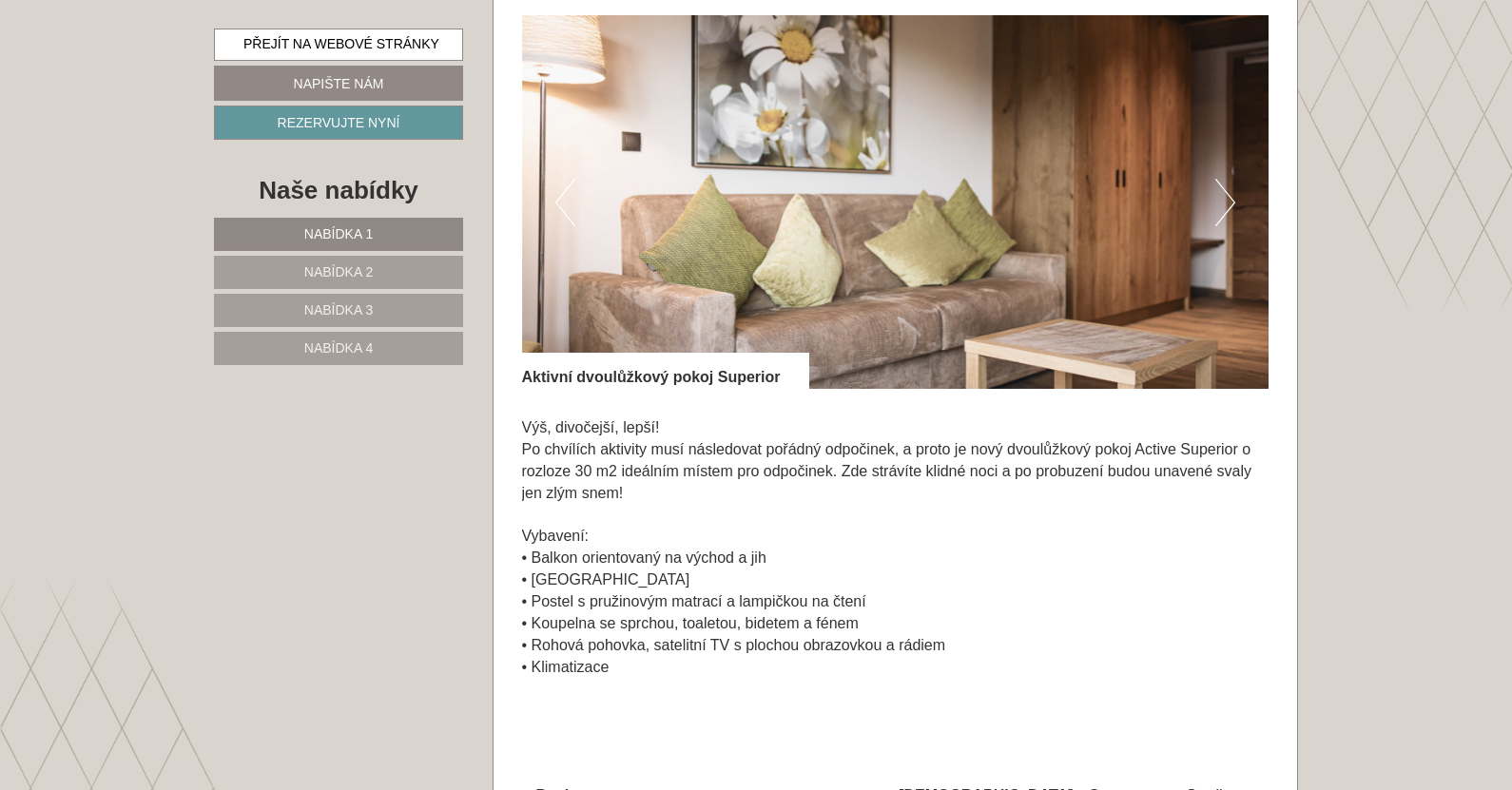
click at [1227, 209] on button "Další" at bounding box center [1226, 203] width 20 height 48
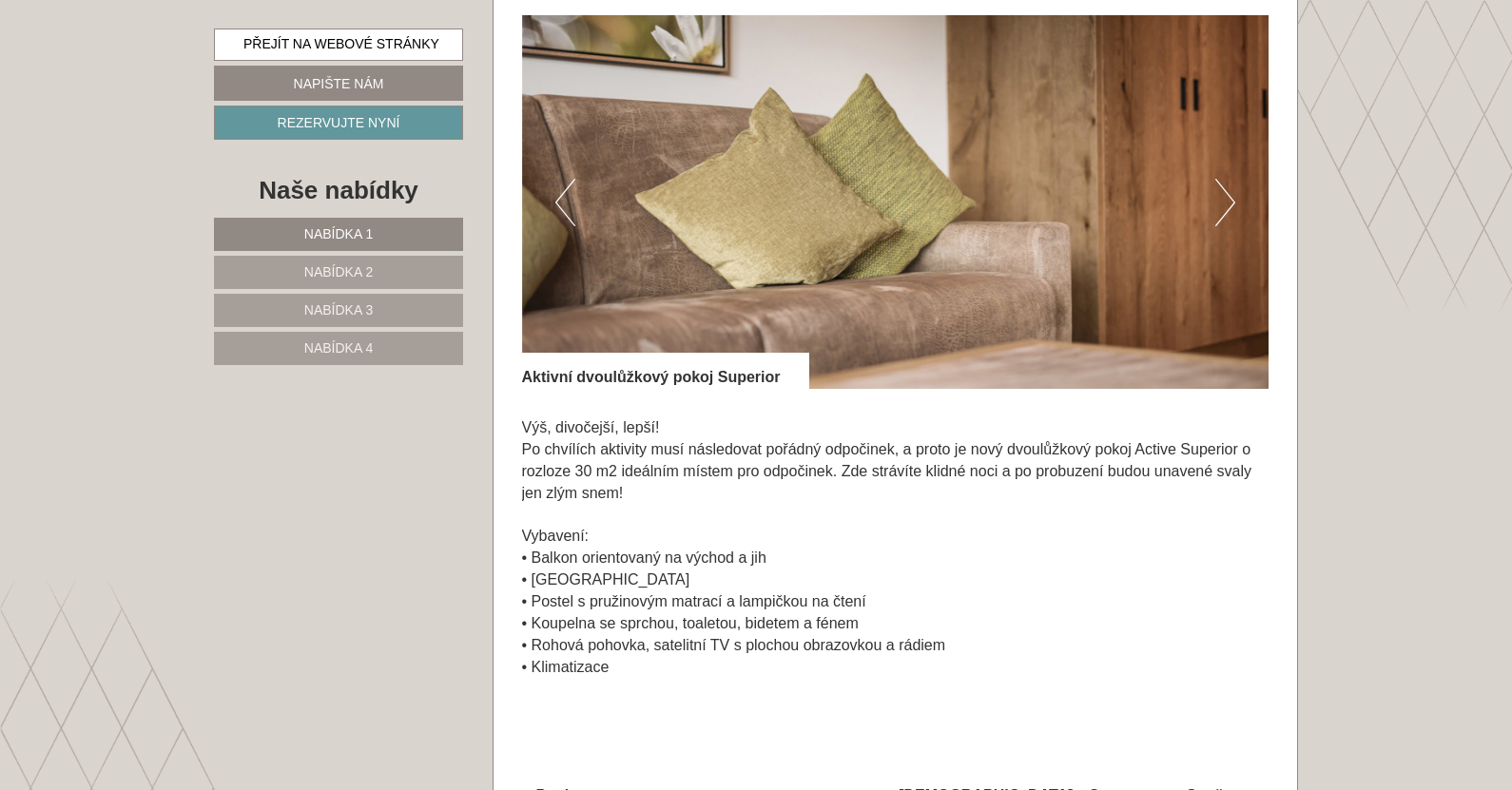
click at [1227, 209] on button "Další" at bounding box center [1226, 203] width 20 height 48
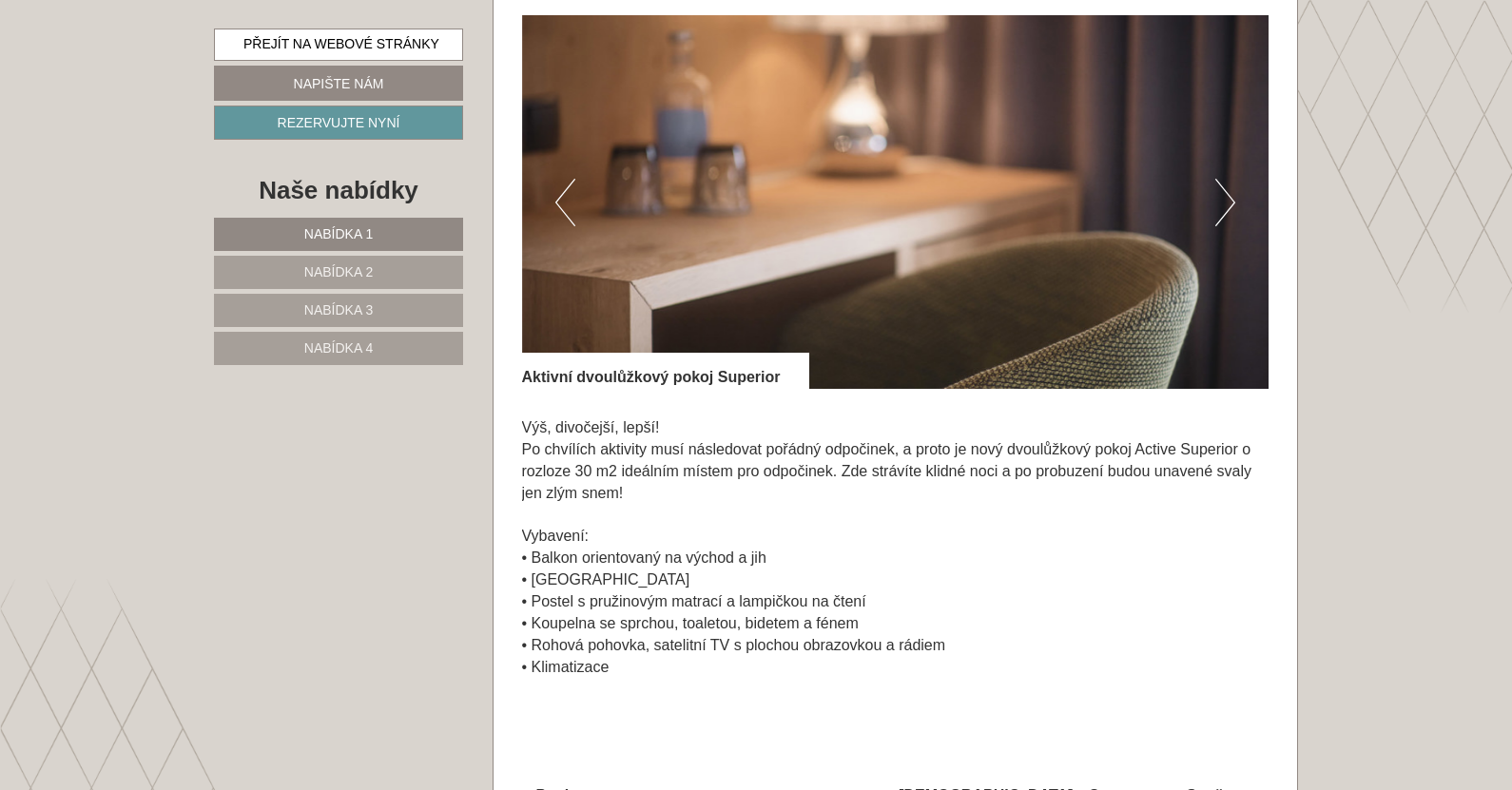
click at [1227, 209] on button "Další" at bounding box center [1226, 203] width 20 height 48
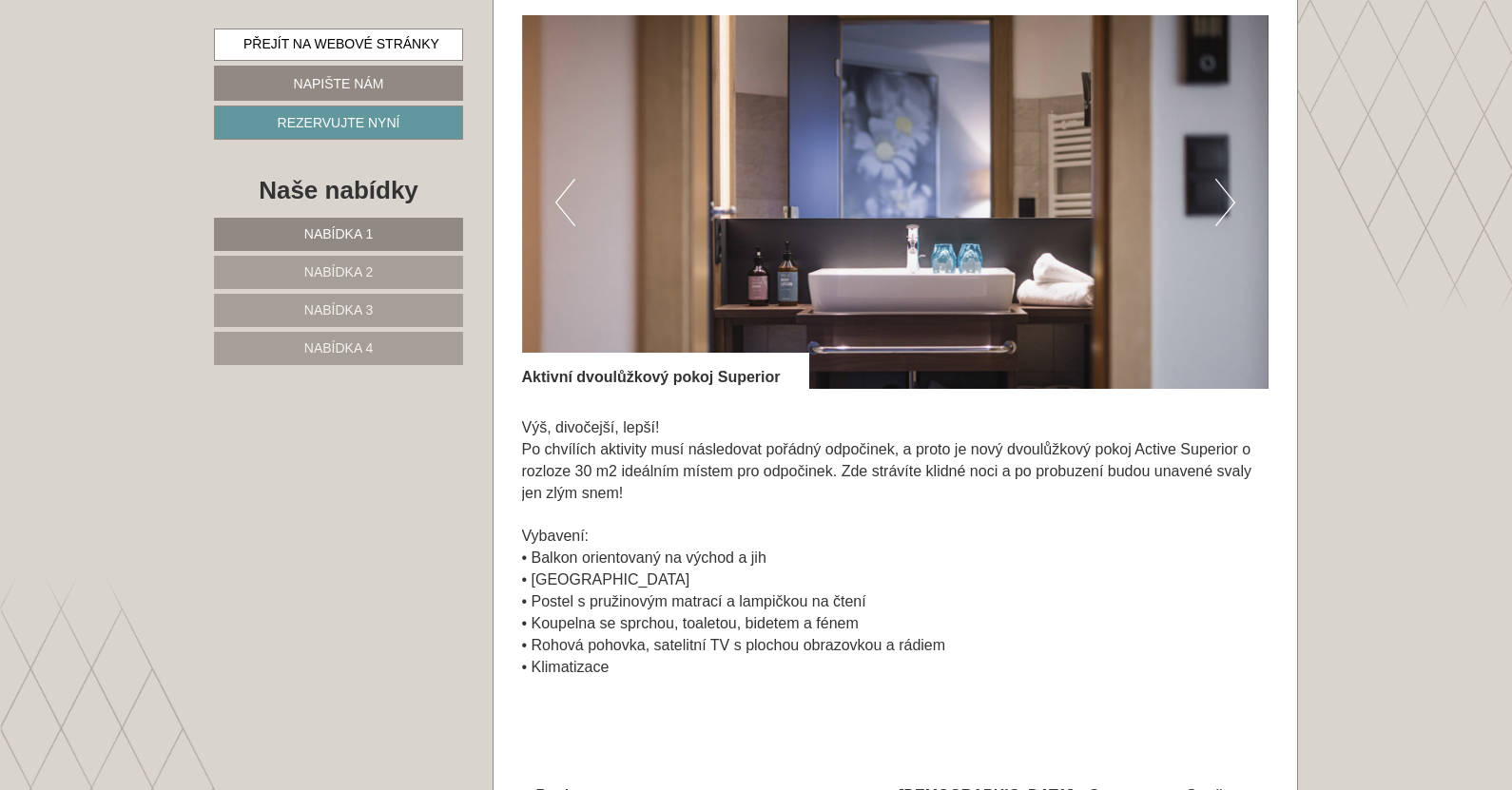
click at [1218, 210] on button "Další" at bounding box center [1226, 203] width 20 height 48
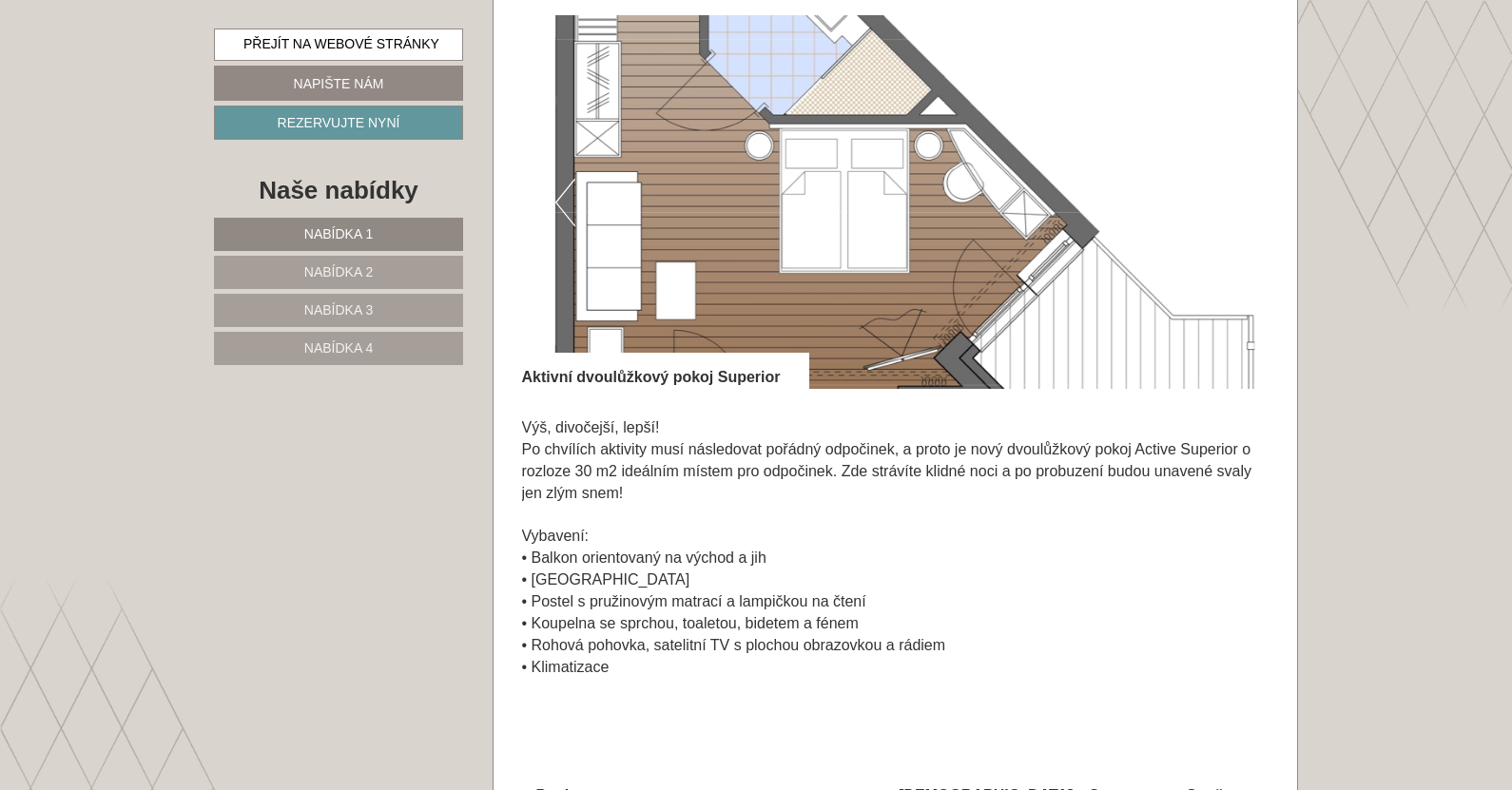
click at [584, 221] on img at bounding box center [896, 202] width 747 height 373
click at [569, 215] on button "Předchozí" at bounding box center [565, 203] width 20 height 48
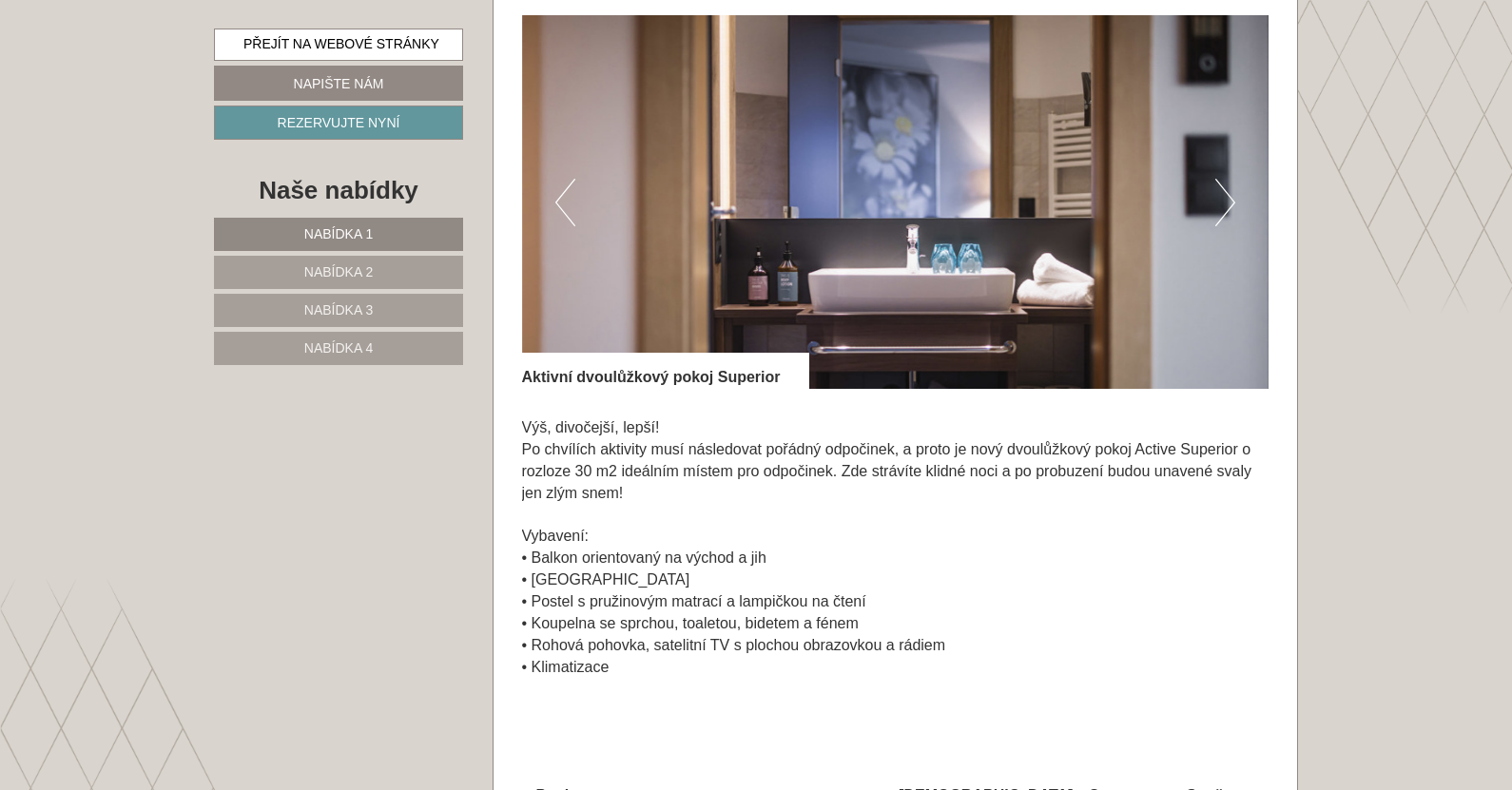
click at [569, 215] on button "Předchozí" at bounding box center [565, 203] width 20 height 48
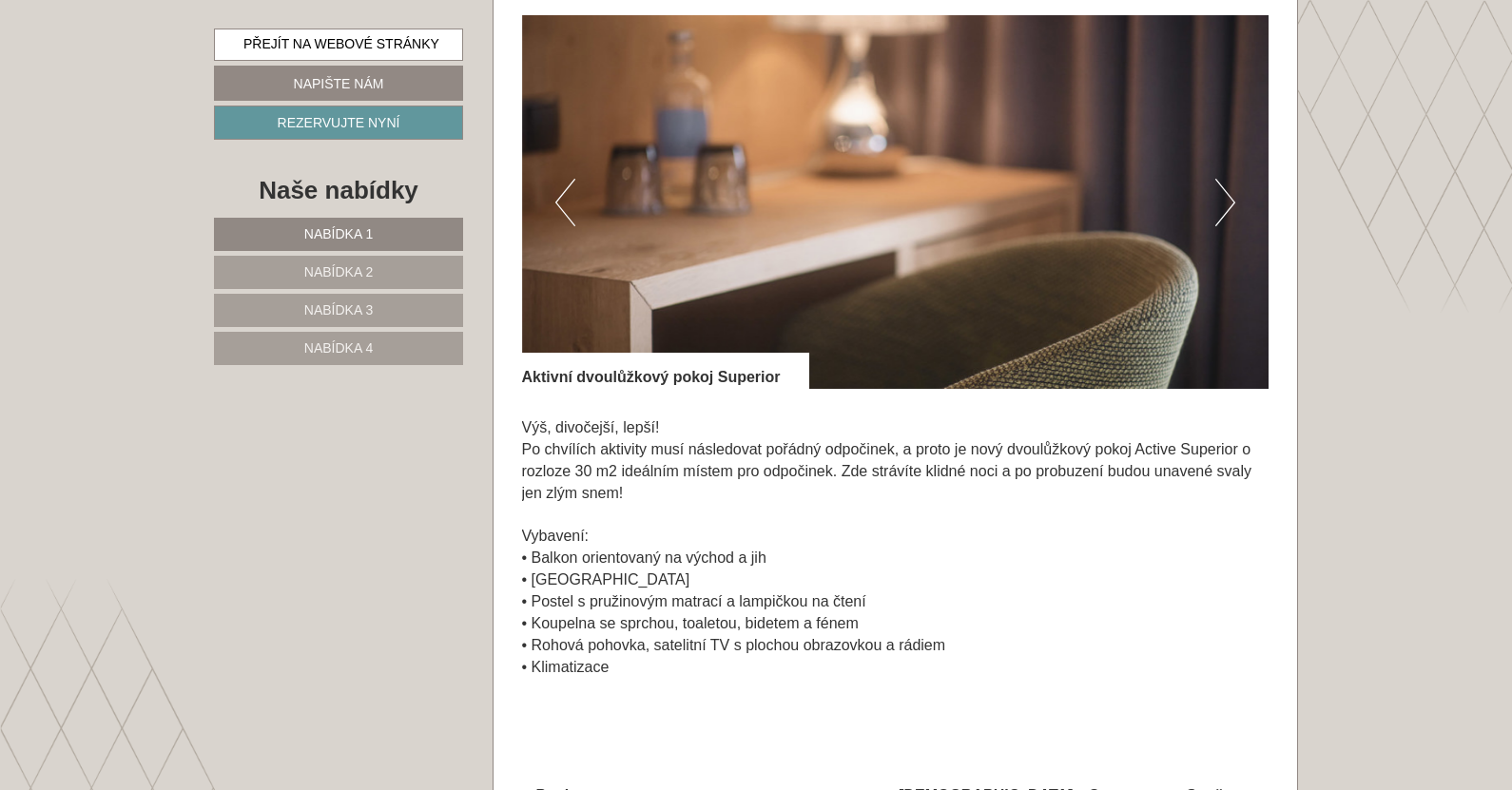
click at [569, 215] on button "Předchozí" at bounding box center [565, 203] width 20 height 48
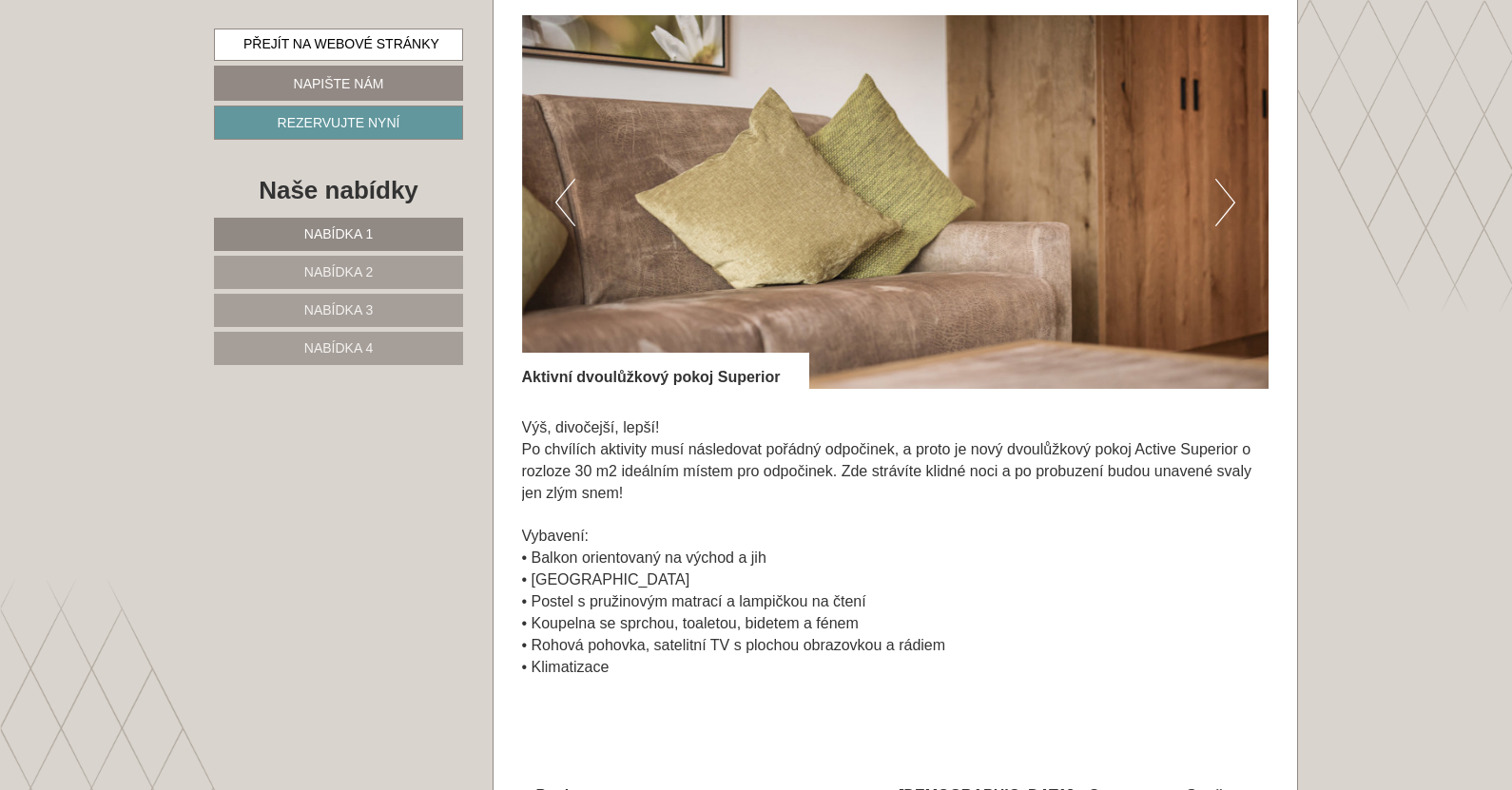
click at [569, 215] on button "Předchozí" at bounding box center [565, 203] width 20 height 48
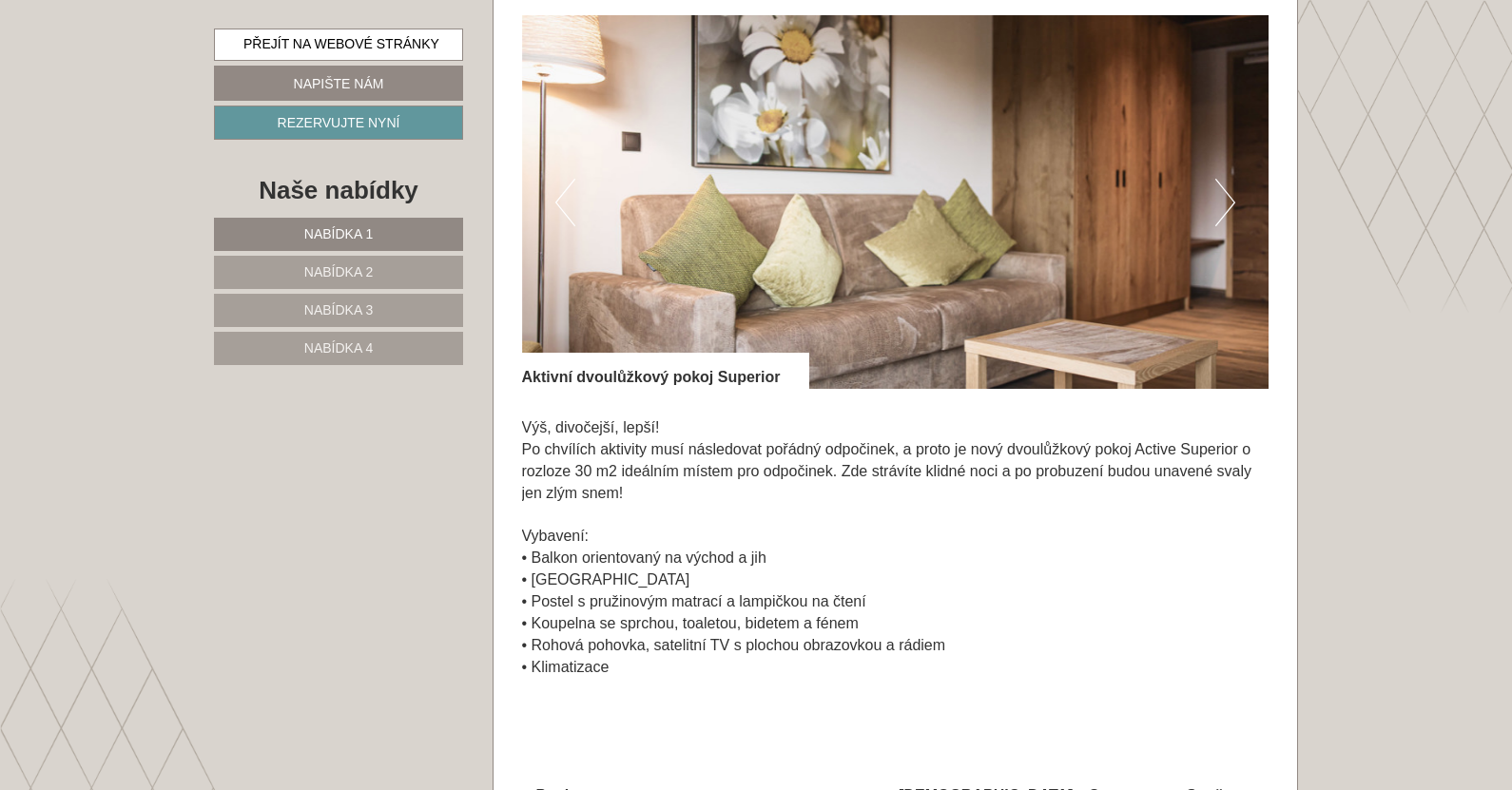
click at [569, 215] on button "Předchozí" at bounding box center [565, 203] width 20 height 48
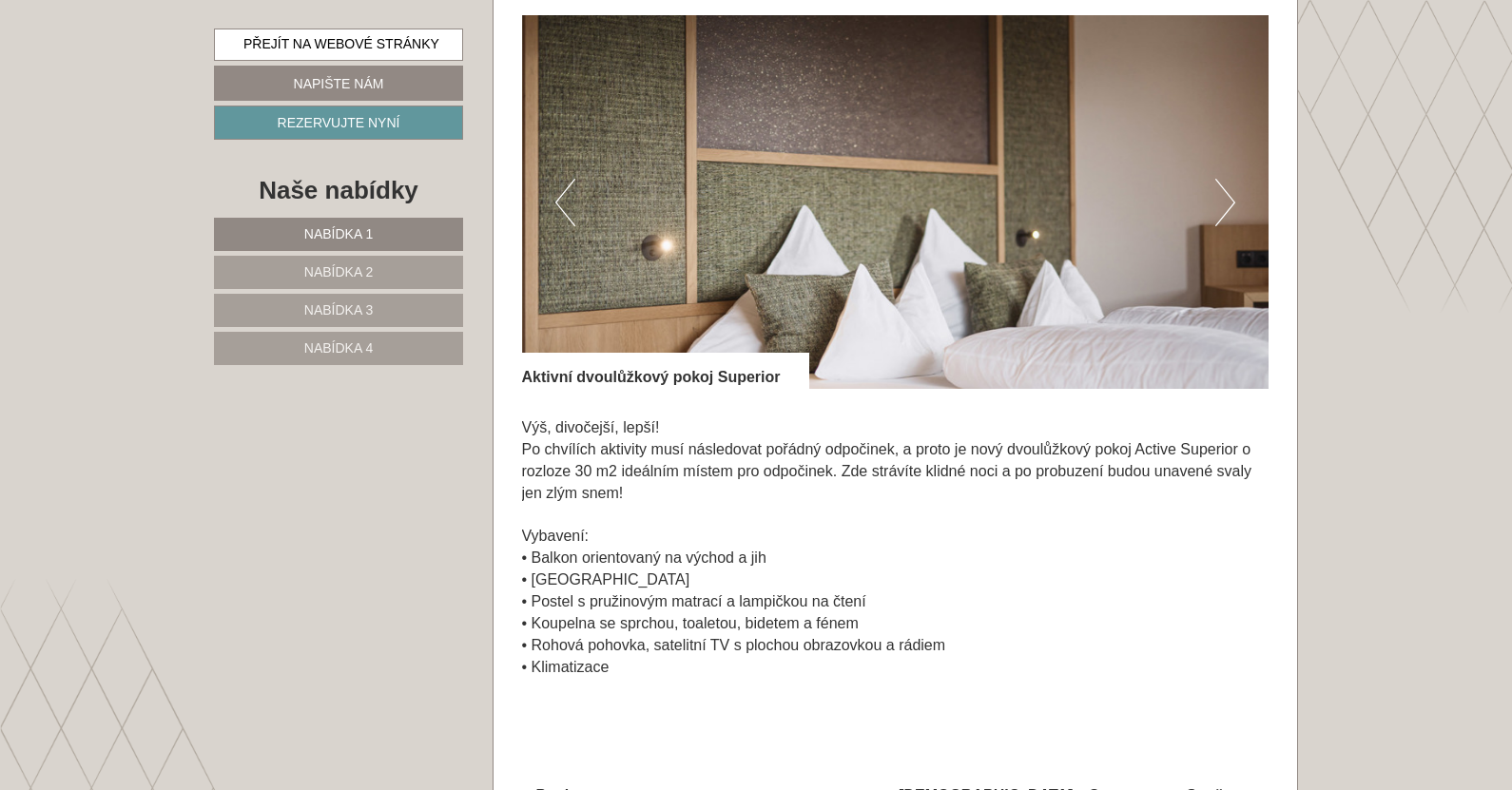
click at [569, 215] on button "Předchozí" at bounding box center [565, 203] width 20 height 48
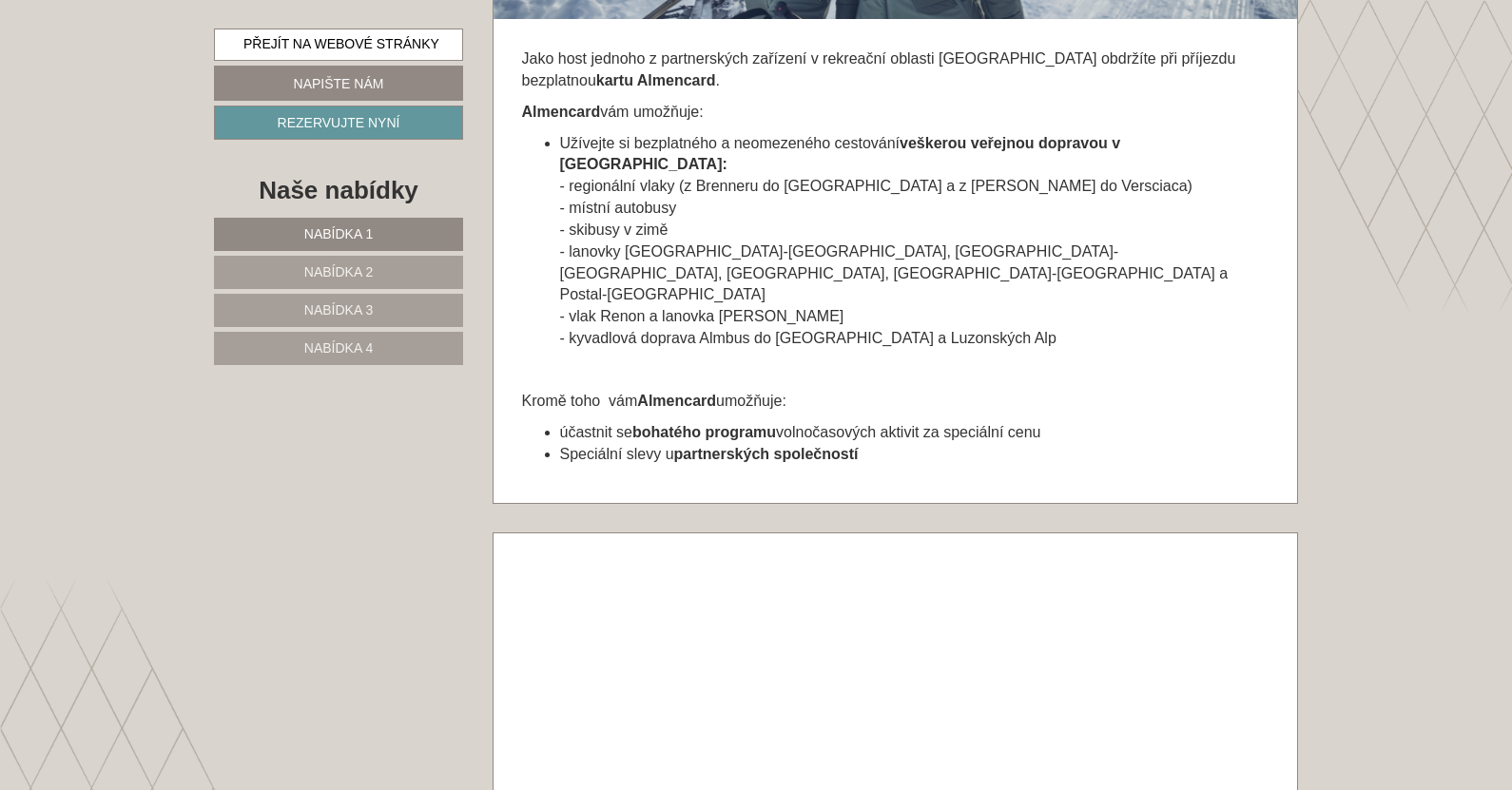
scroll to position [6724, 0]
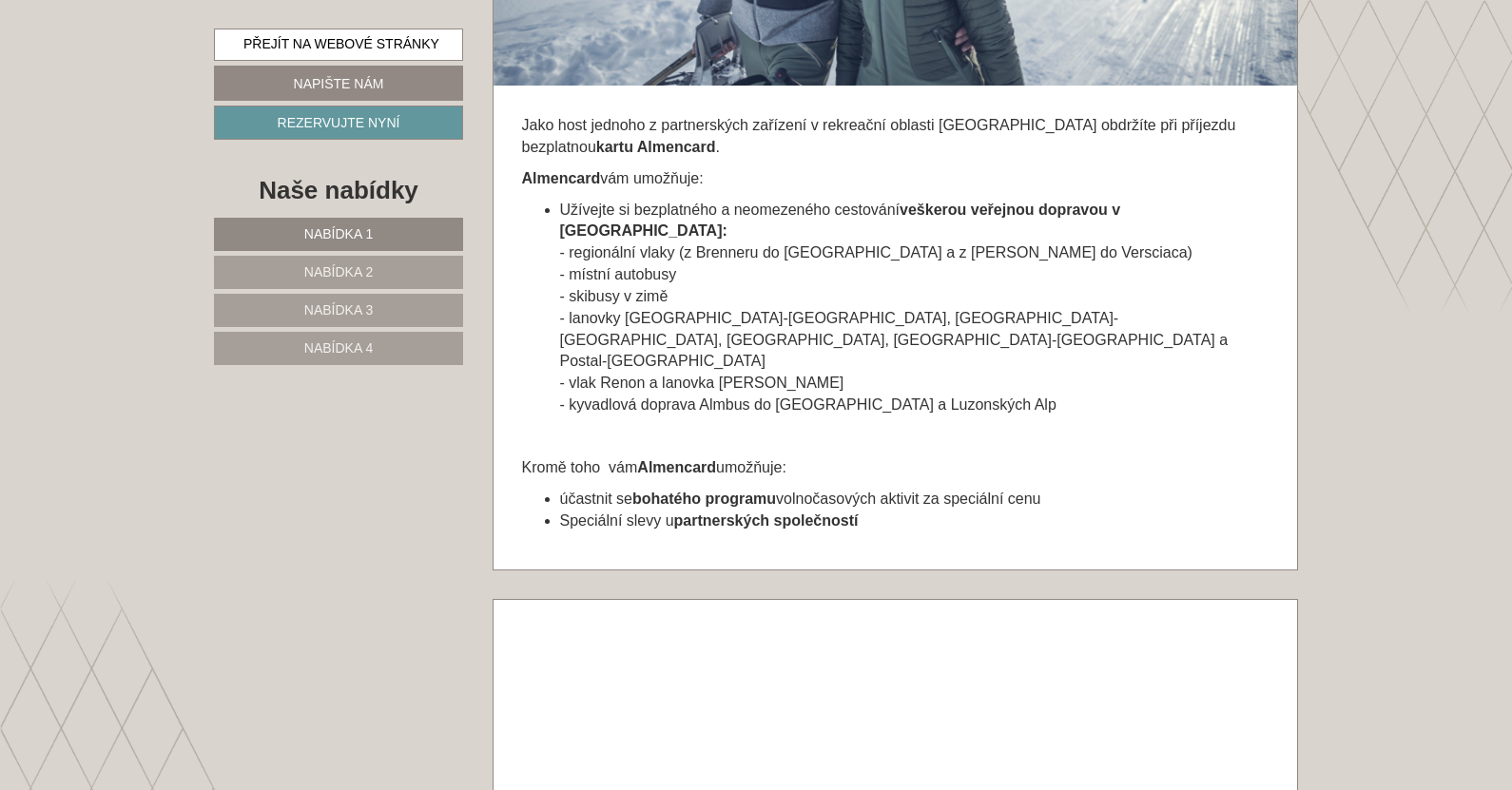
click at [316, 355] on font "Nabídka 4" at bounding box center [338, 348] width 68 height 15
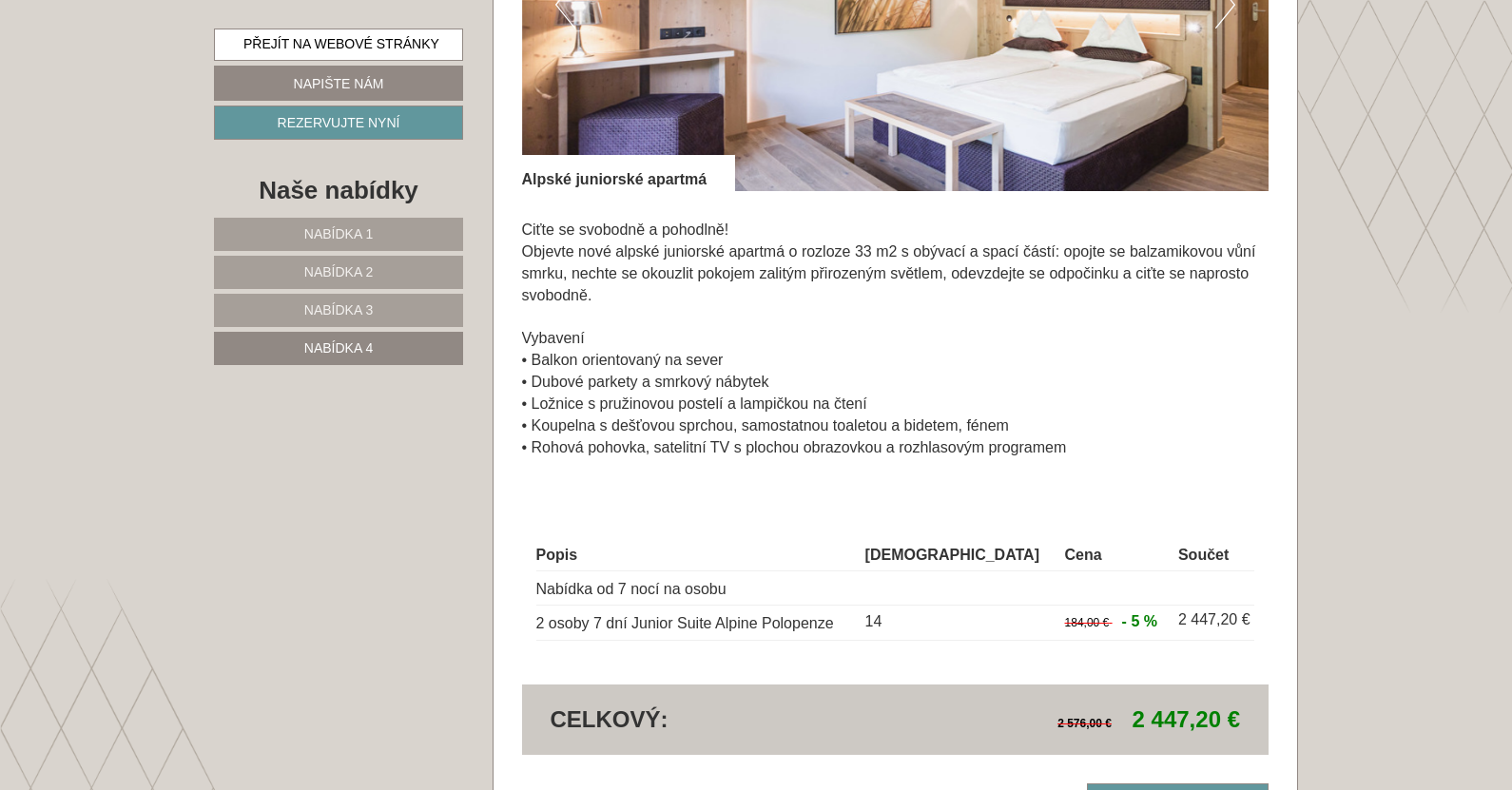
scroll to position [1401, 0]
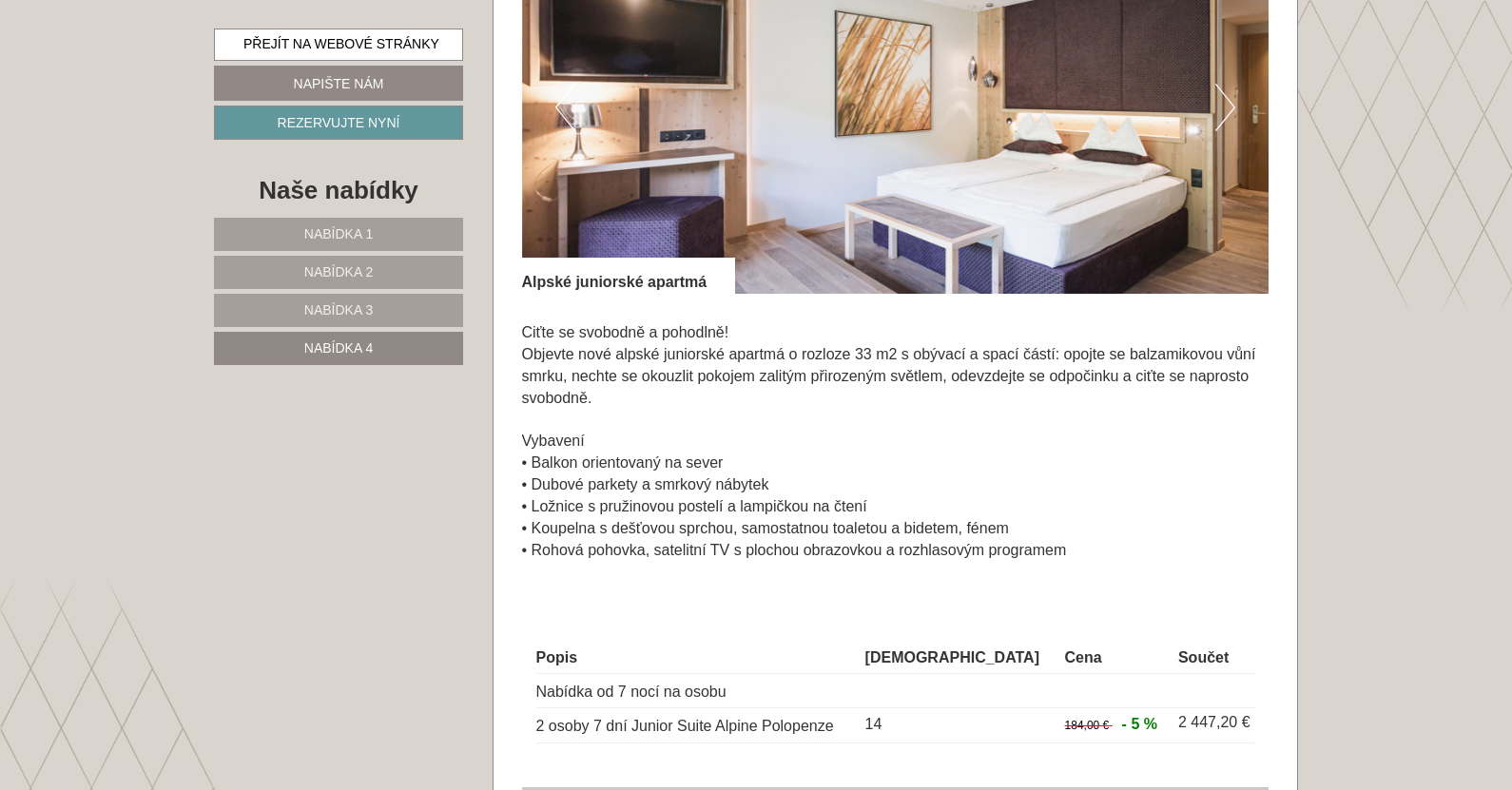
click at [338, 306] on font "Nabídka 3" at bounding box center [338, 310] width 68 height 15
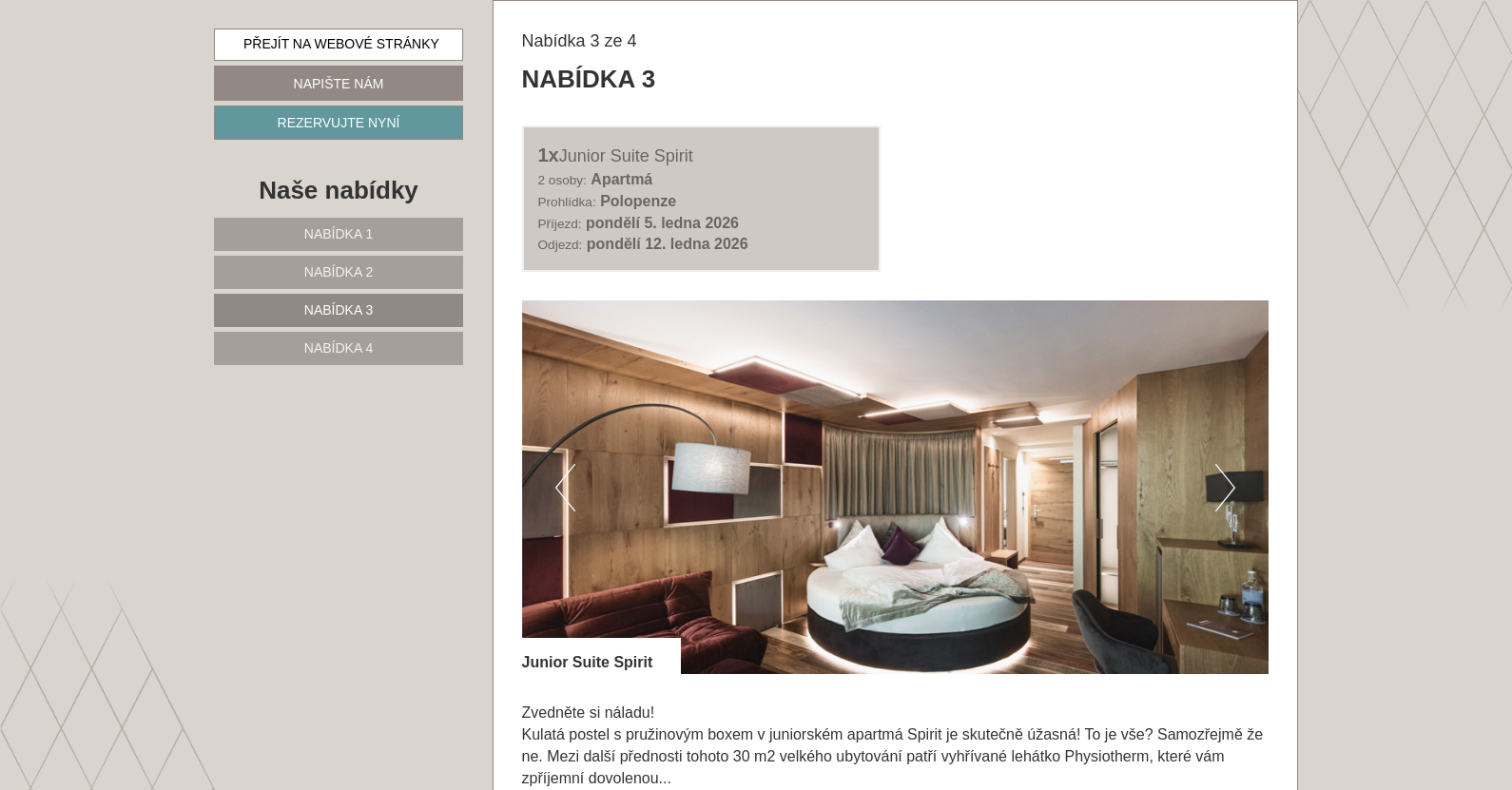
scroll to position [1306, 0]
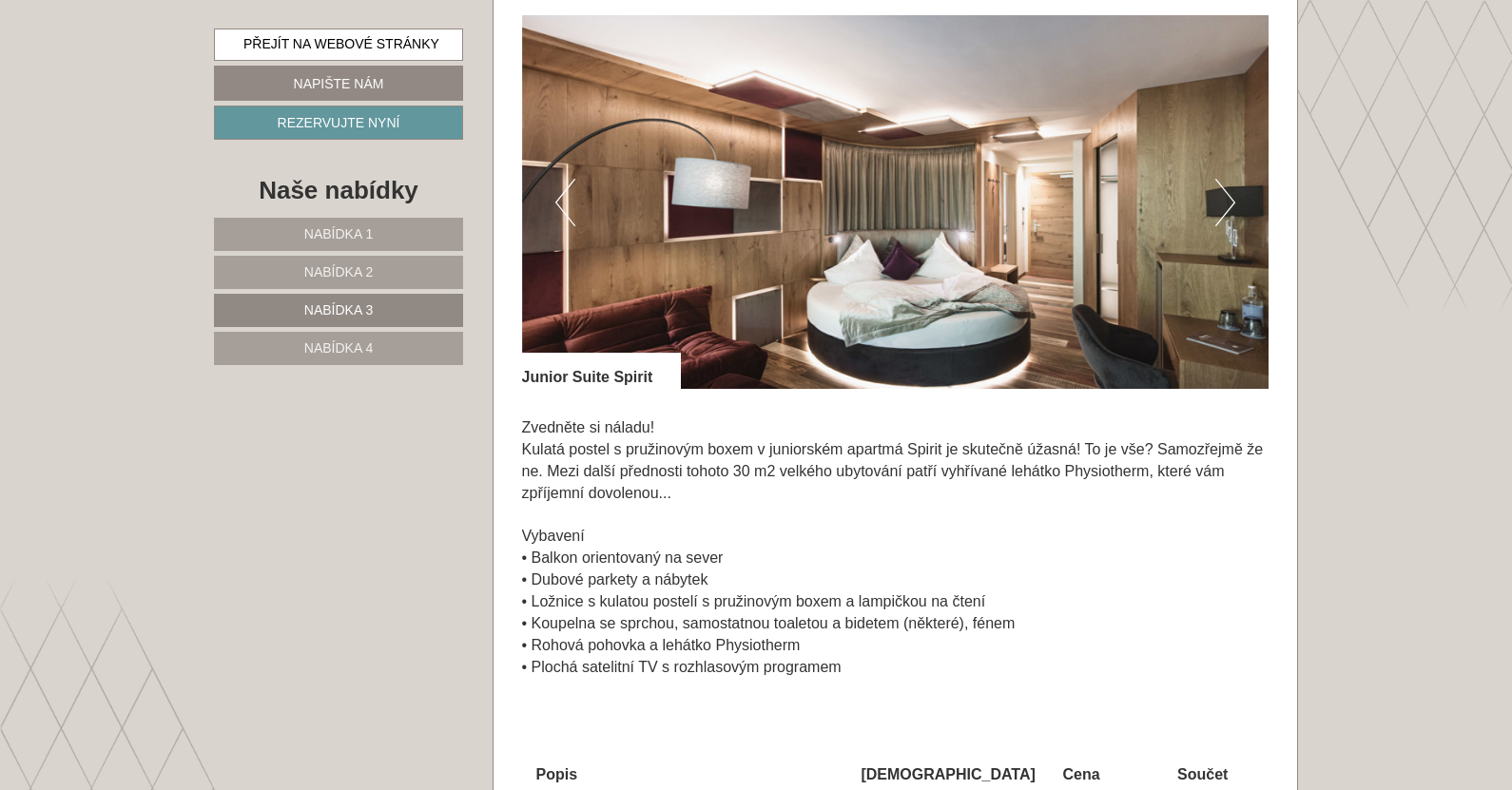
click at [355, 273] on font "Nabídka 2" at bounding box center [338, 272] width 68 height 15
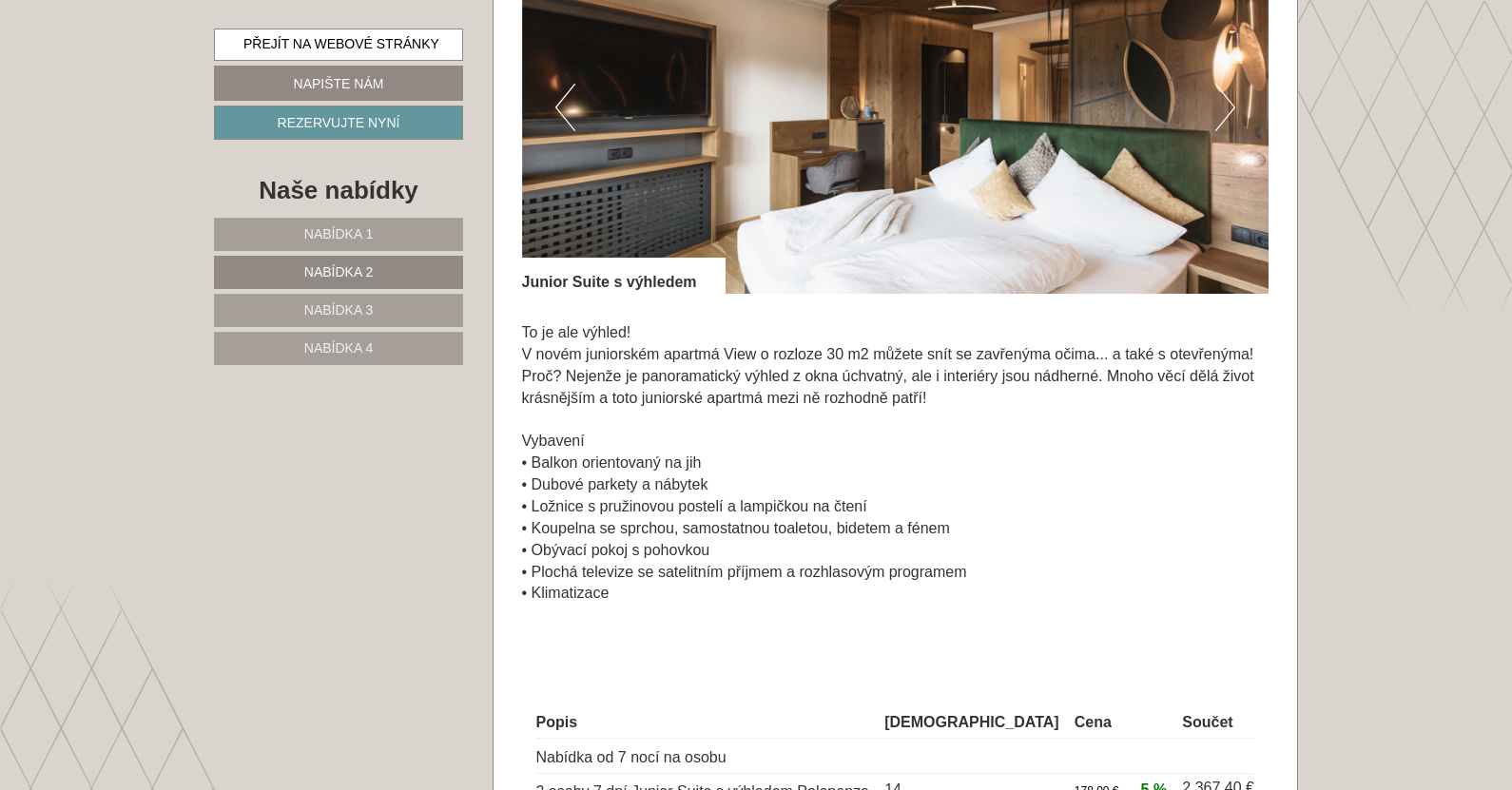
scroll to position [1686, 0]
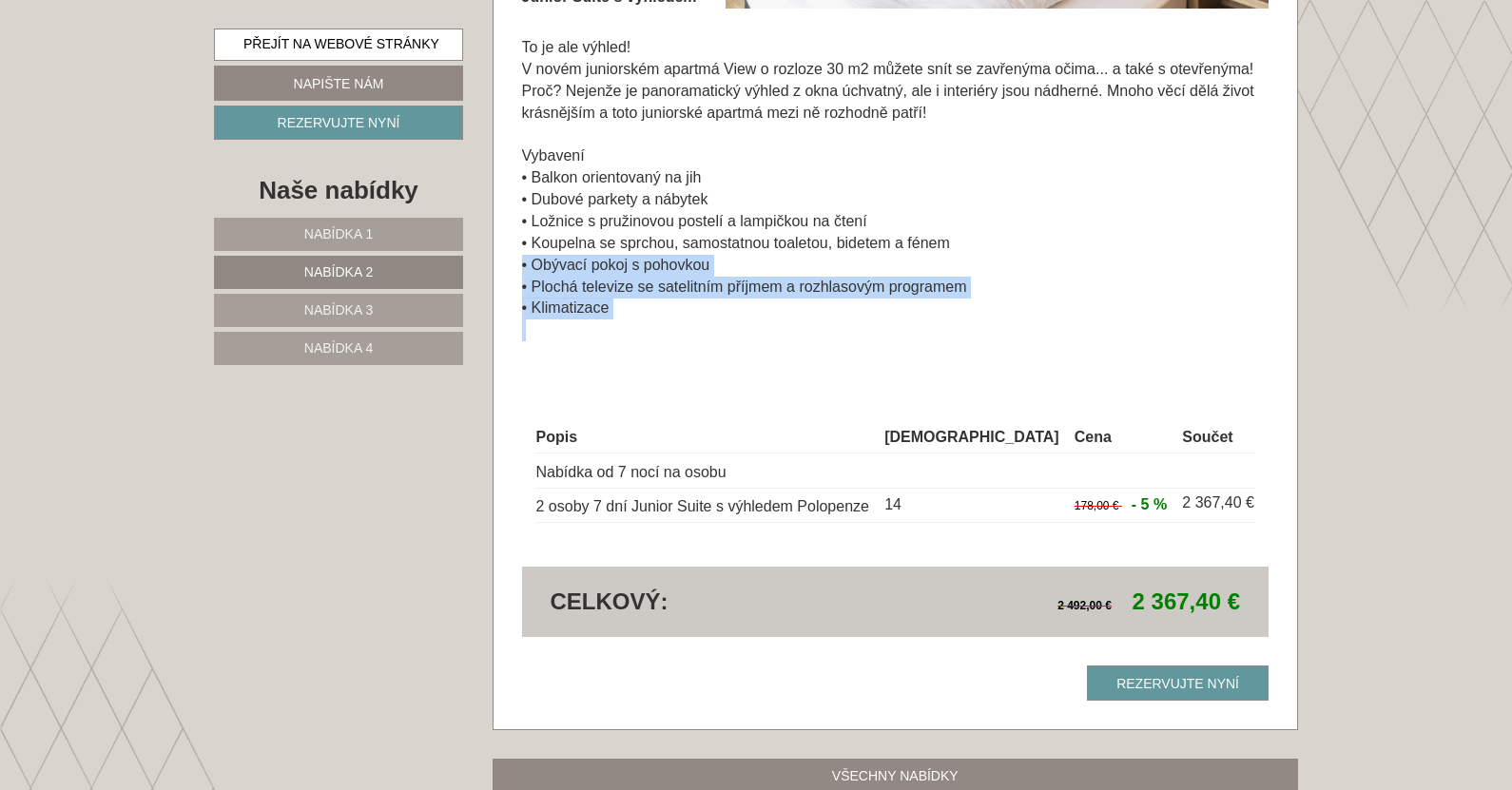
drag, startPoint x: 769, startPoint y: 396, endPoint x: 854, endPoint y: 270, distance: 152.0
click at [808, 260] on div "Předchozí Další 14" at bounding box center [896, 101] width 747 height 932
click at [1137, 302] on p "To je ale výhled! V novém juniorském apartmá View o rozloze 30 m2 můžete snít s…" at bounding box center [896, 190] width 747 height 305
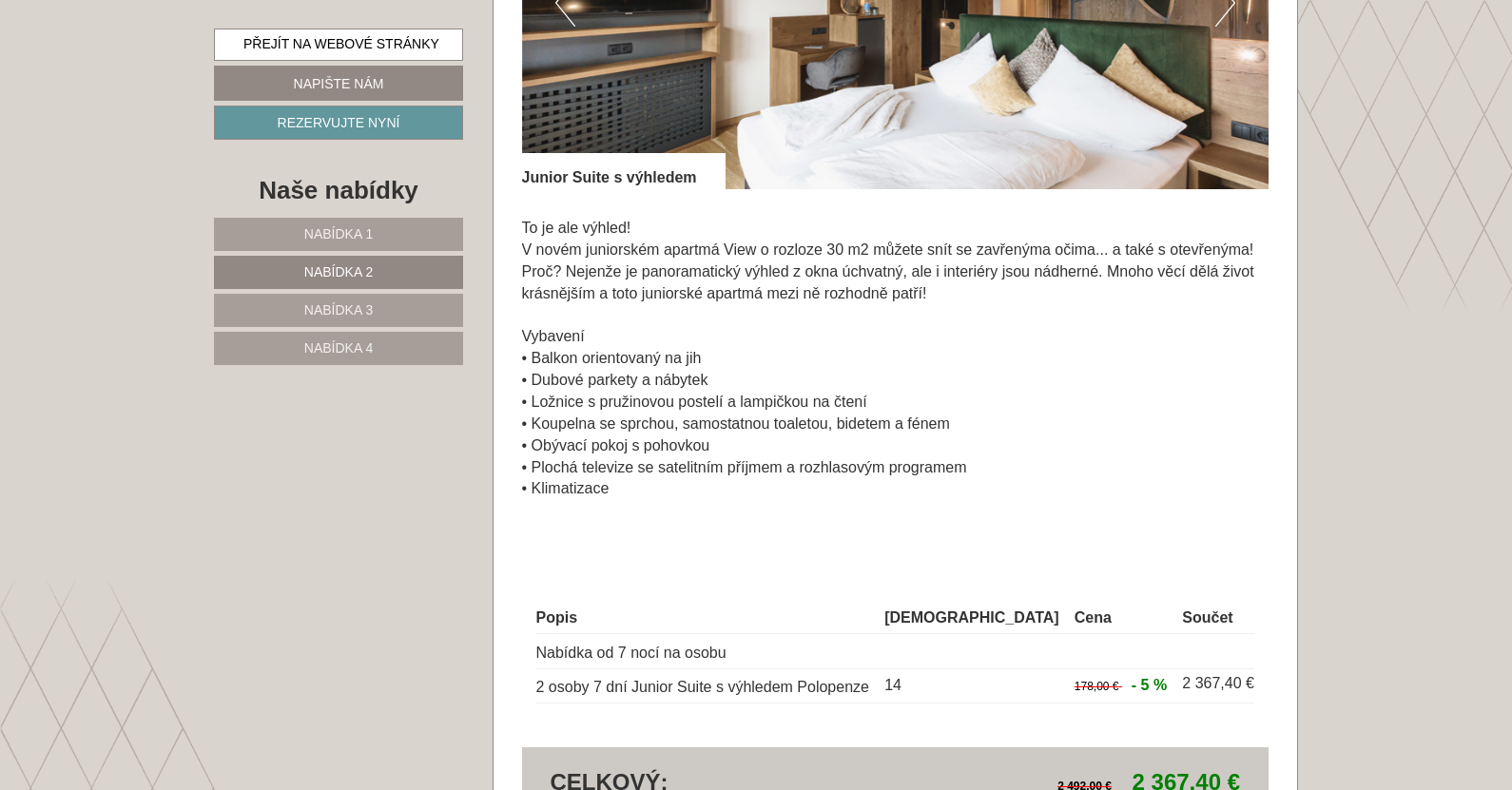
scroll to position [1496, 0]
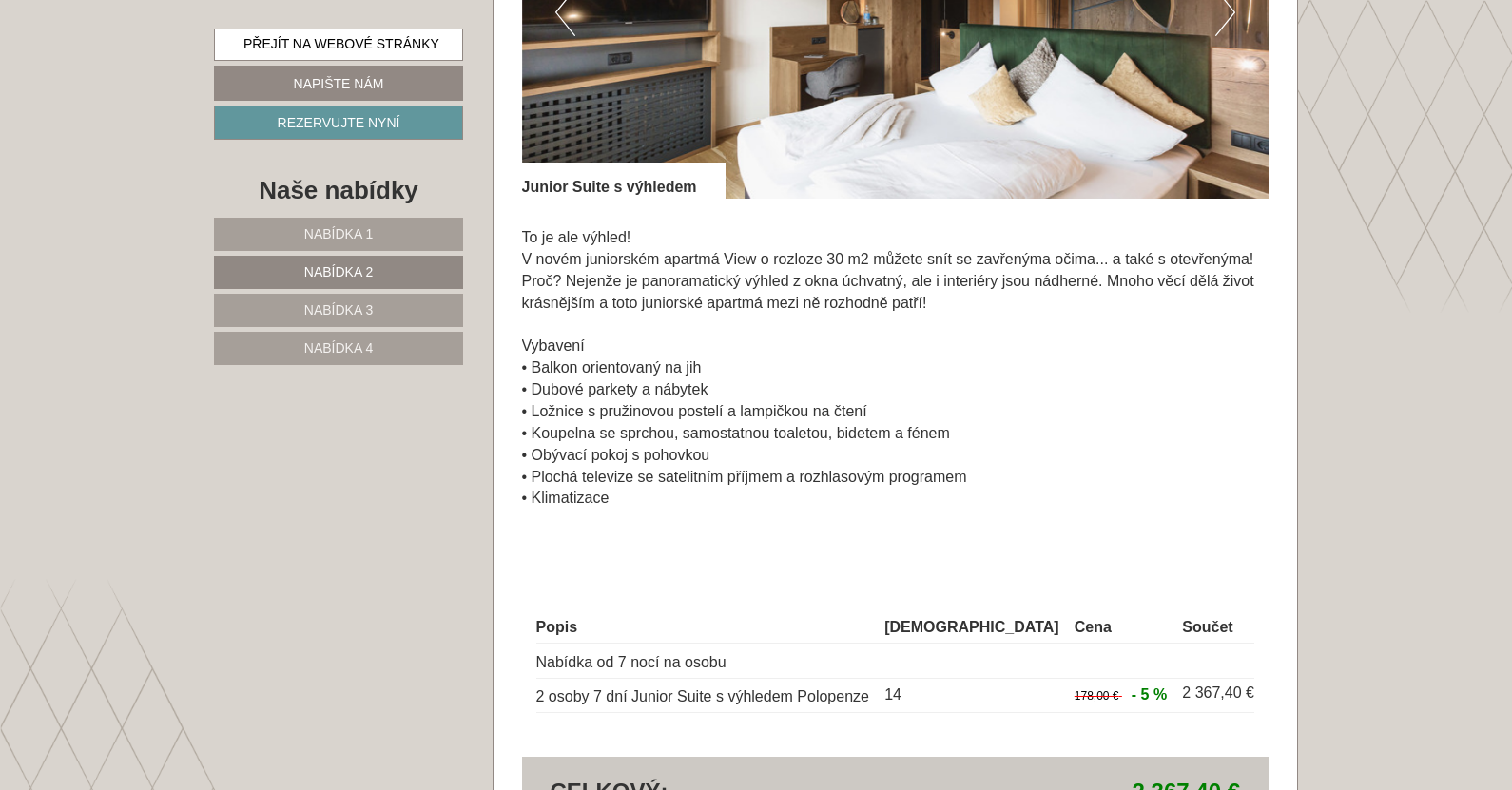
click at [357, 232] on font "Nabídka 1" at bounding box center [338, 234] width 68 height 15
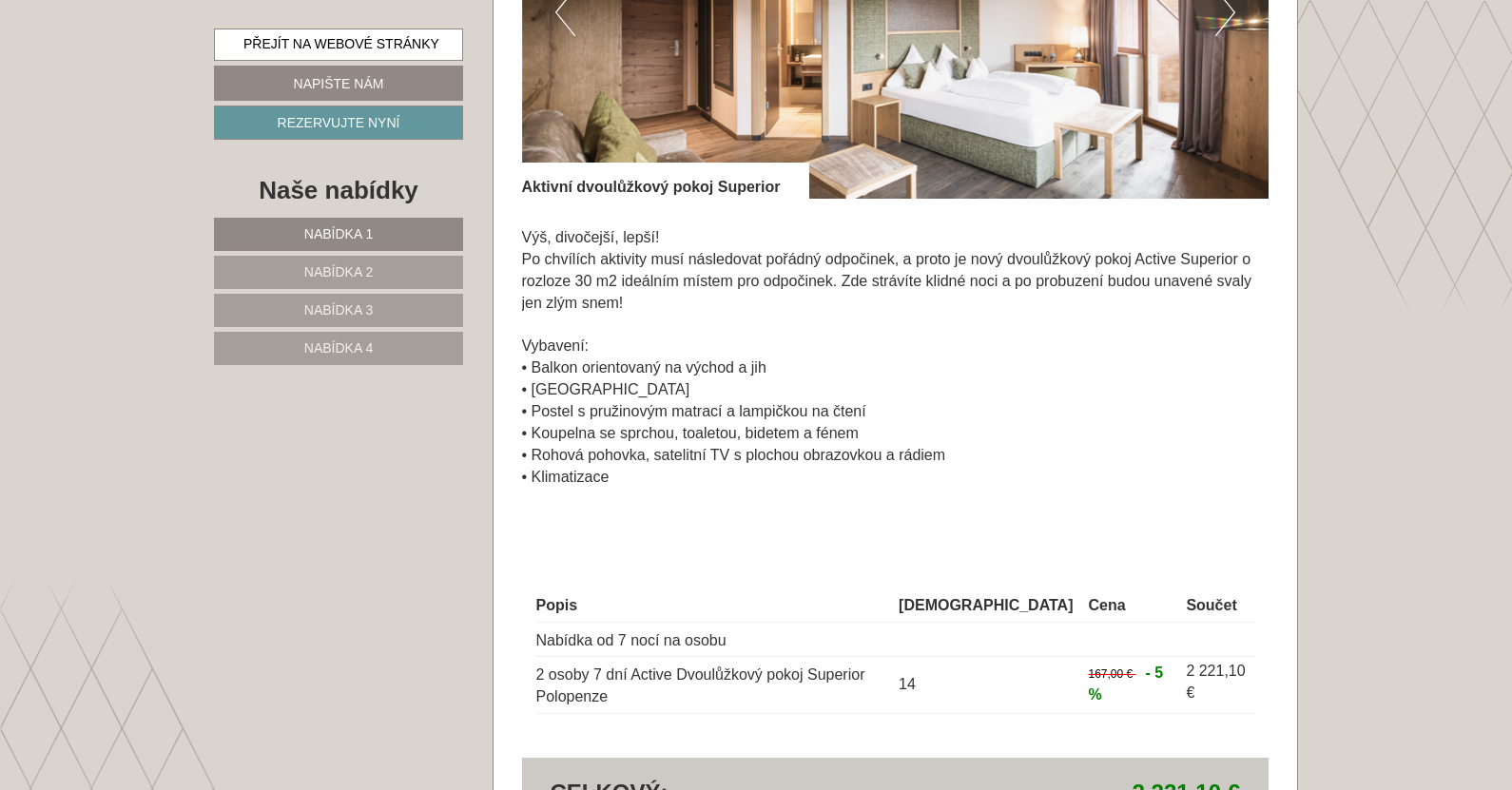
scroll to position [1021, 0]
